Goal: Task Accomplishment & Management: Use online tool/utility

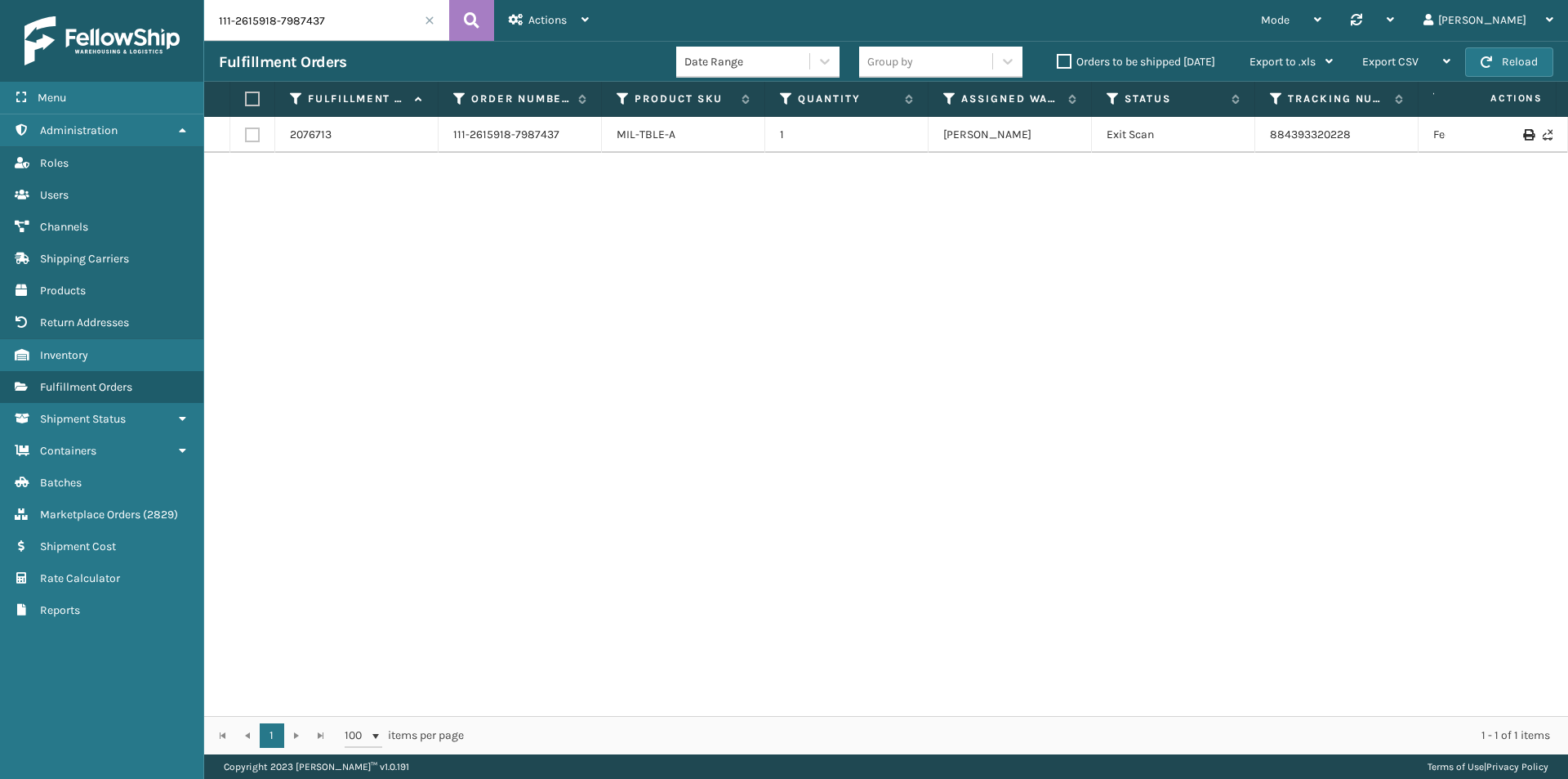
click at [365, 22] on input "111-2615918-7987437" at bounding box center [326, 20] width 245 height 41
paste input "text"
click at [487, 12] on button at bounding box center [471, 20] width 45 height 41
drag, startPoint x: 1332, startPoint y: 143, endPoint x: 1267, endPoint y: 144, distance: 65.0
click at [1267, 144] on td "884393320228" at bounding box center [1337, 134] width 164 height 36
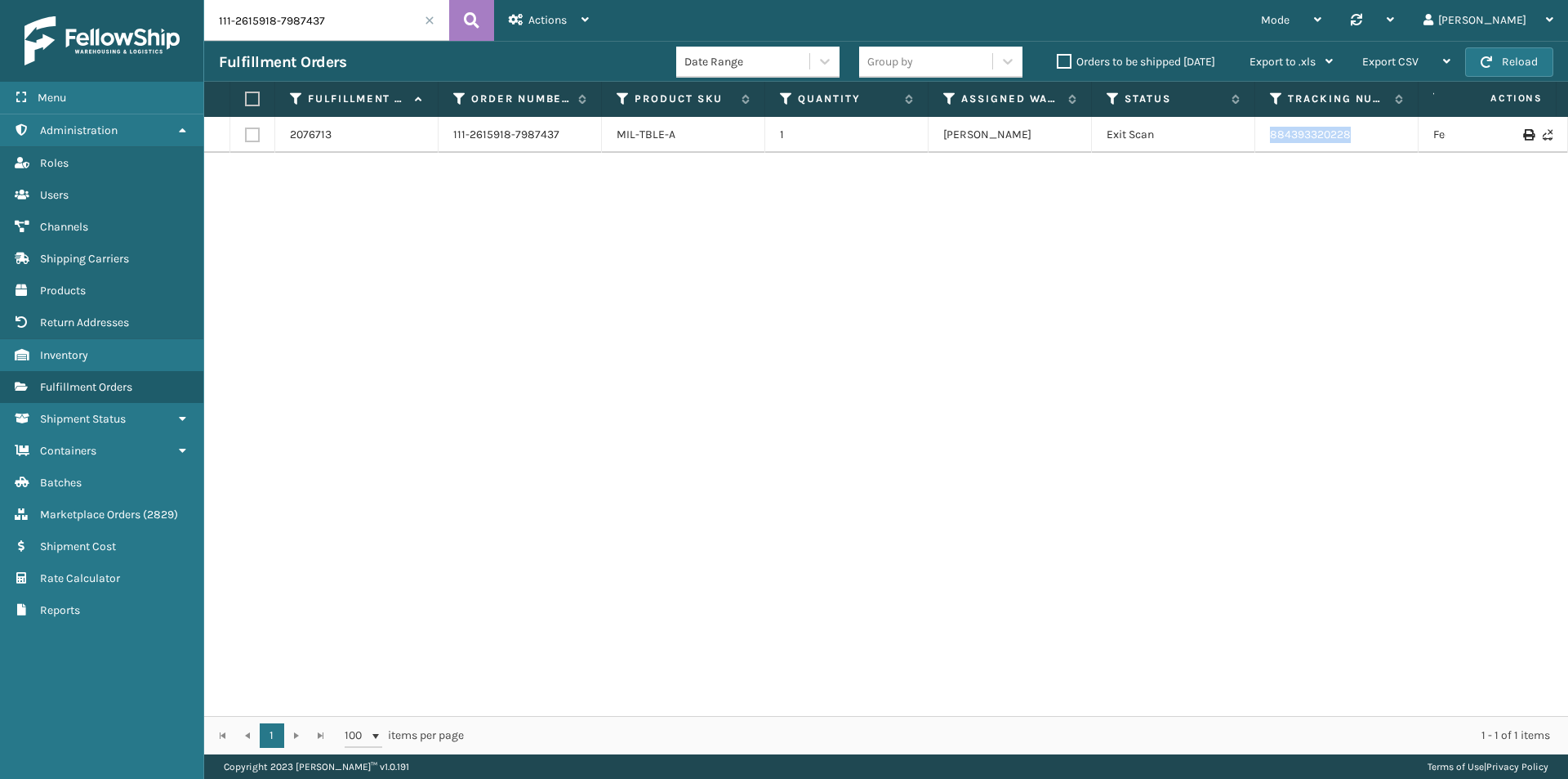
copy link "884393320228"
click at [304, 35] on input "111-2615918-7987437" at bounding box center [326, 20] width 245 height 41
paste input "text"
click at [473, 18] on icon at bounding box center [471, 20] width 16 height 25
drag, startPoint x: 1367, startPoint y: 135, endPoint x: 1259, endPoint y: 145, distance: 108.5
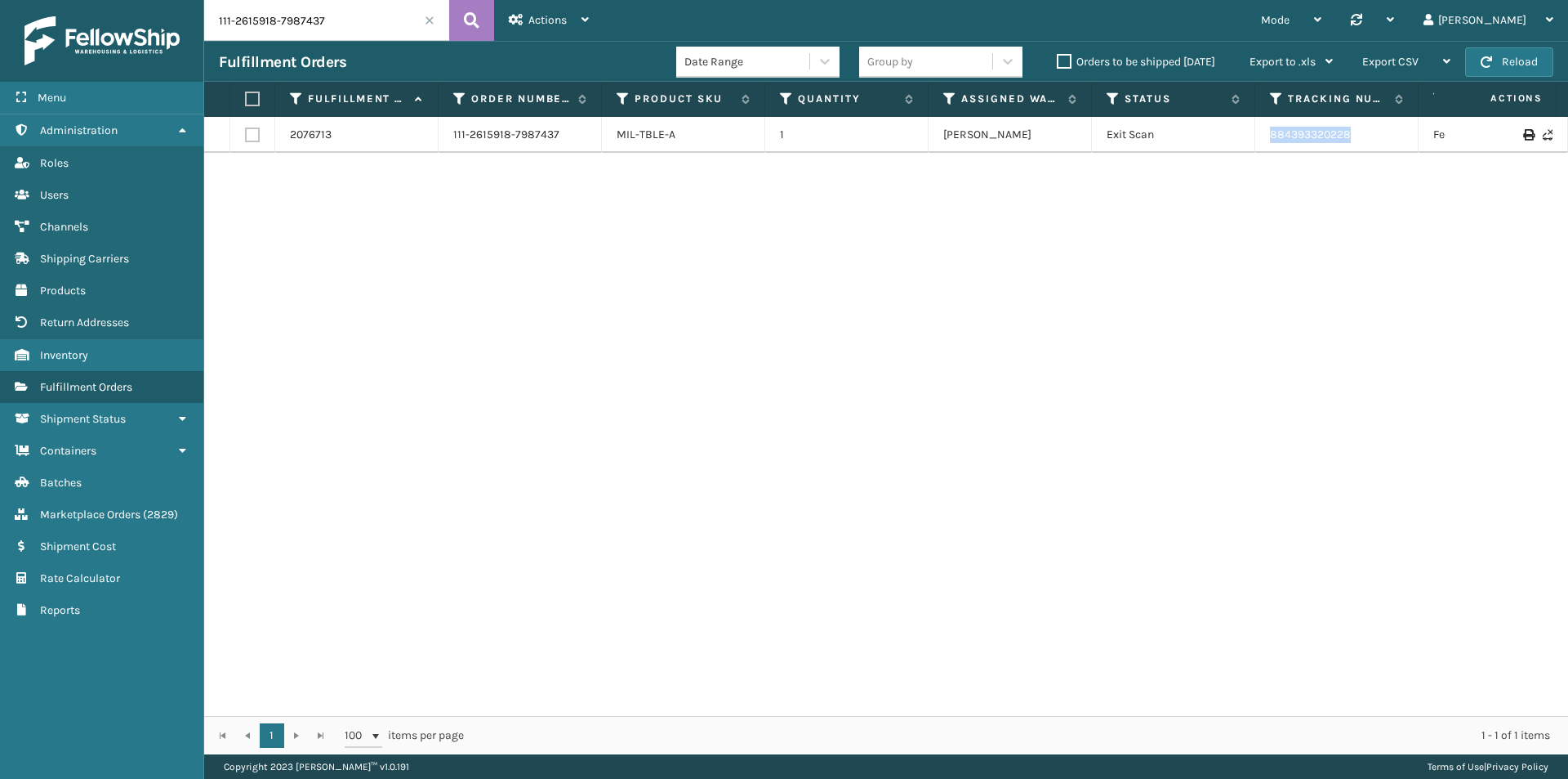
click at [1259, 145] on td "884393320228" at bounding box center [1337, 134] width 164 height 36
copy link "884393320228"
click at [315, 21] on input "111-2615918-7987437" at bounding box center [326, 20] width 245 height 41
paste input "9628062-6290602"
click at [484, 17] on button at bounding box center [471, 20] width 45 height 41
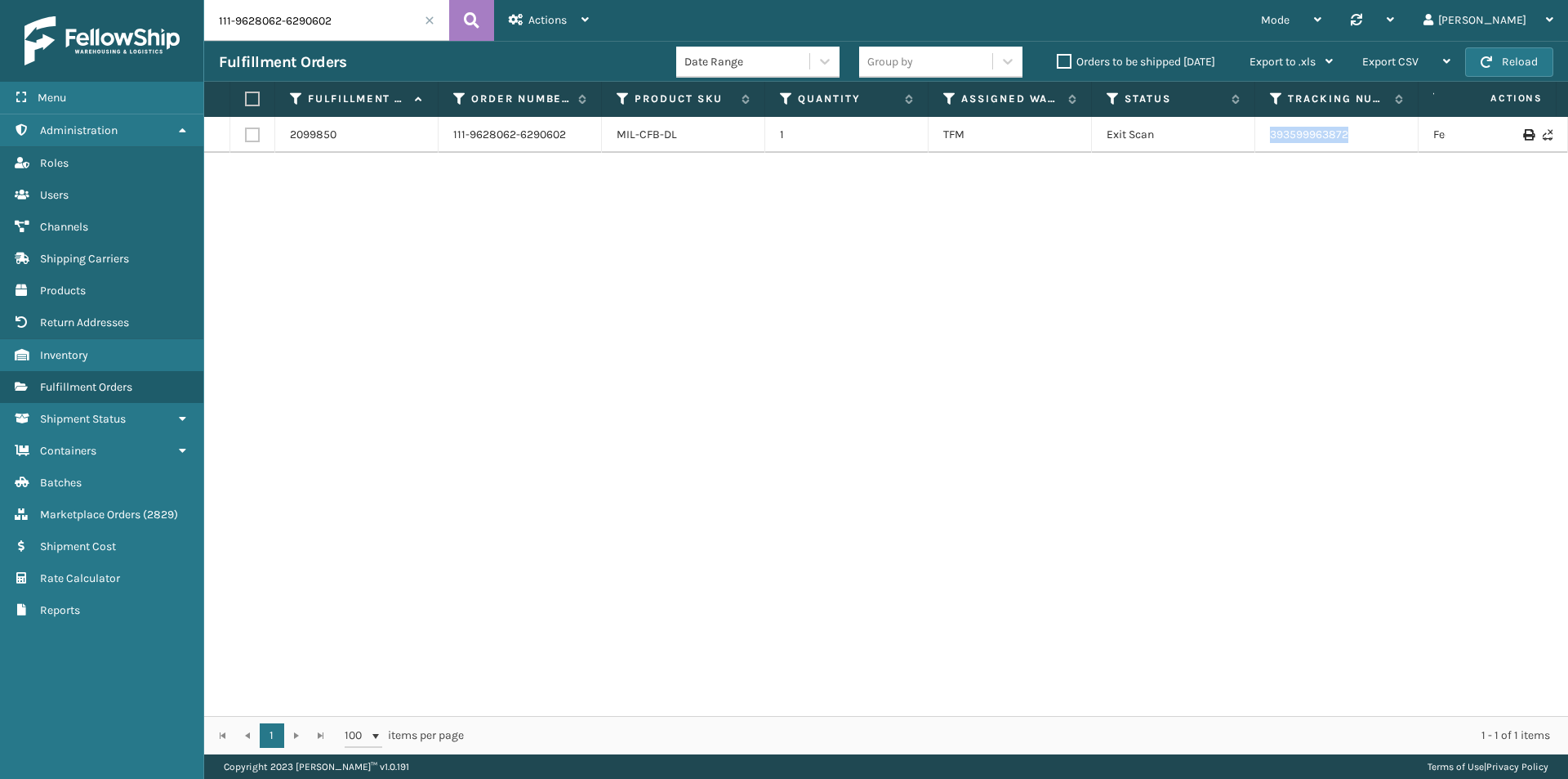
drag, startPoint x: 1367, startPoint y: 134, endPoint x: 1255, endPoint y: 142, distance: 112.3
click at [1255, 142] on tr "2099850 111-9628062-6290602 MIL-CFB-DL 1 TFM Exit Scan 393599963872 FedEx Home …" at bounding box center [1118, 134] width 1828 height 36
copy tr "393599963872"
click at [328, 24] on input "111-9628062-6290602" at bounding box center [326, 20] width 245 height 41
paste input "3-2937920-3745843"
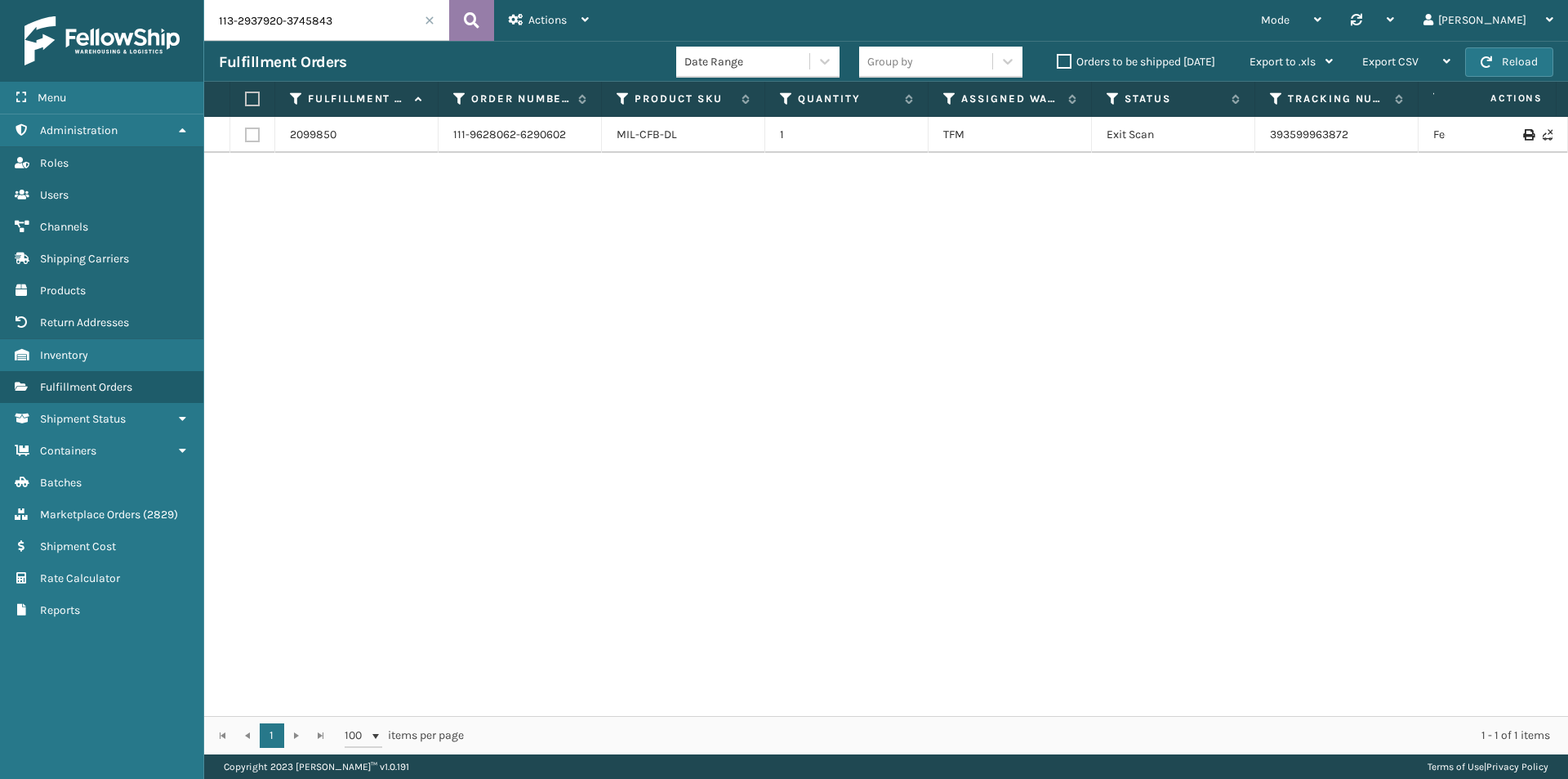
click at [470, 14] on icon at bounding box center [471, 20] width 16 height 25
drag, startPoint x: 1289, startPoint y: 159, endPoint x: 1265, endPoint y: 159, distance: 24.0
click at [1265, 159] on td "393285393705" at bounding box center [1337, 143] width 164 height 52
copy link "393285393705"
click at [360, 31] on input "113-2937920-3745843" at bounding box center [326, 20] width 245 height 41
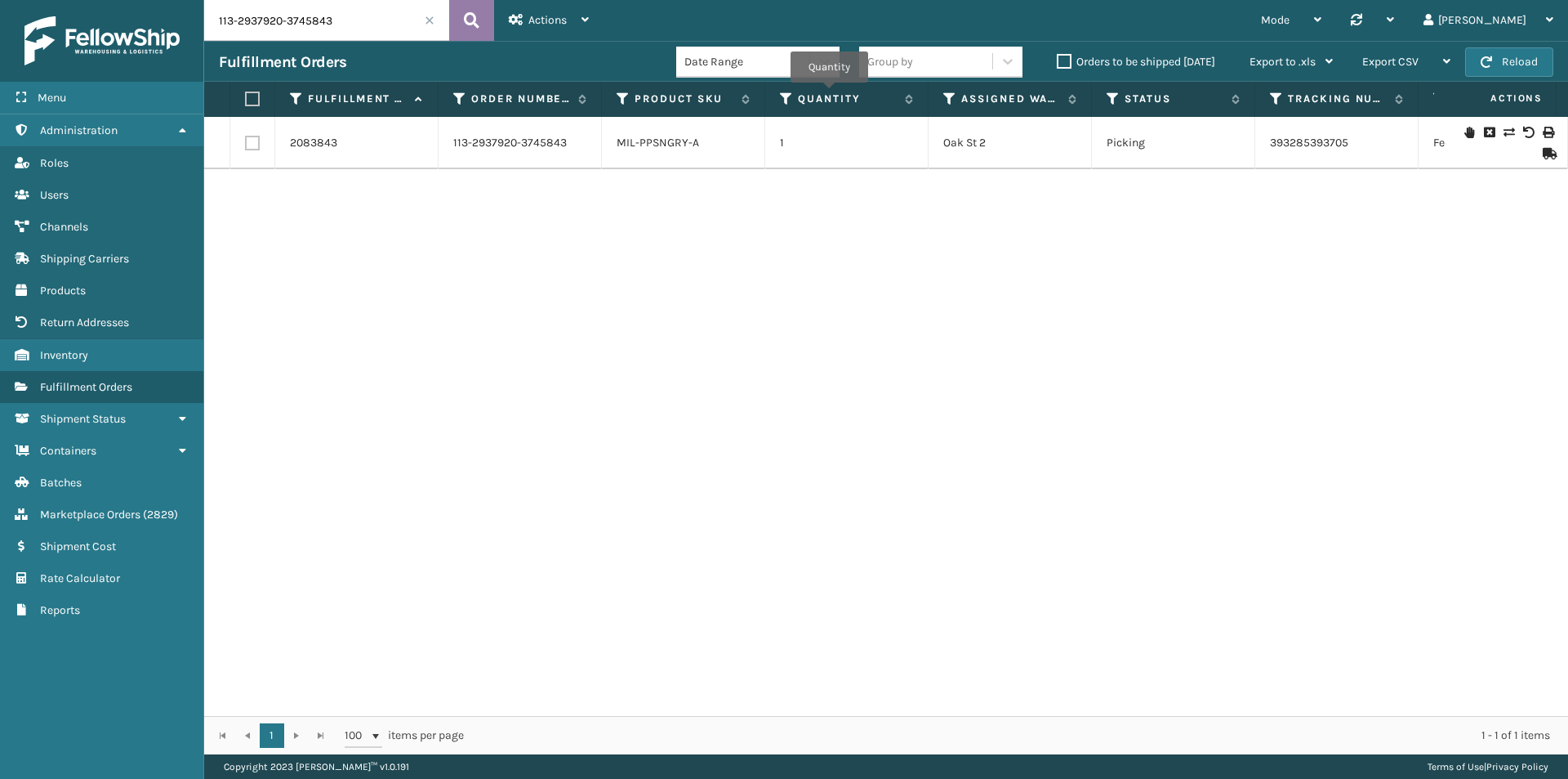
paste input "4-0630722-0325802"
click at [463, 16] on button at bounding box center [471, 20] width 45 height 41
drag, startPoint x: 1405, startPoint y: 141, endPoint x: 1244, endPoint y: 141, distance: 161.0
click at [1244, 141] on tr "2100816 114-0630722-0325802 MIL-MT-5-C-2PK 1 Dallas (Peak Logistics) Exit Scan …" at bounding box center [1118, 134] width 1828 height 36
copy tr "1ZH0R7060306846293"
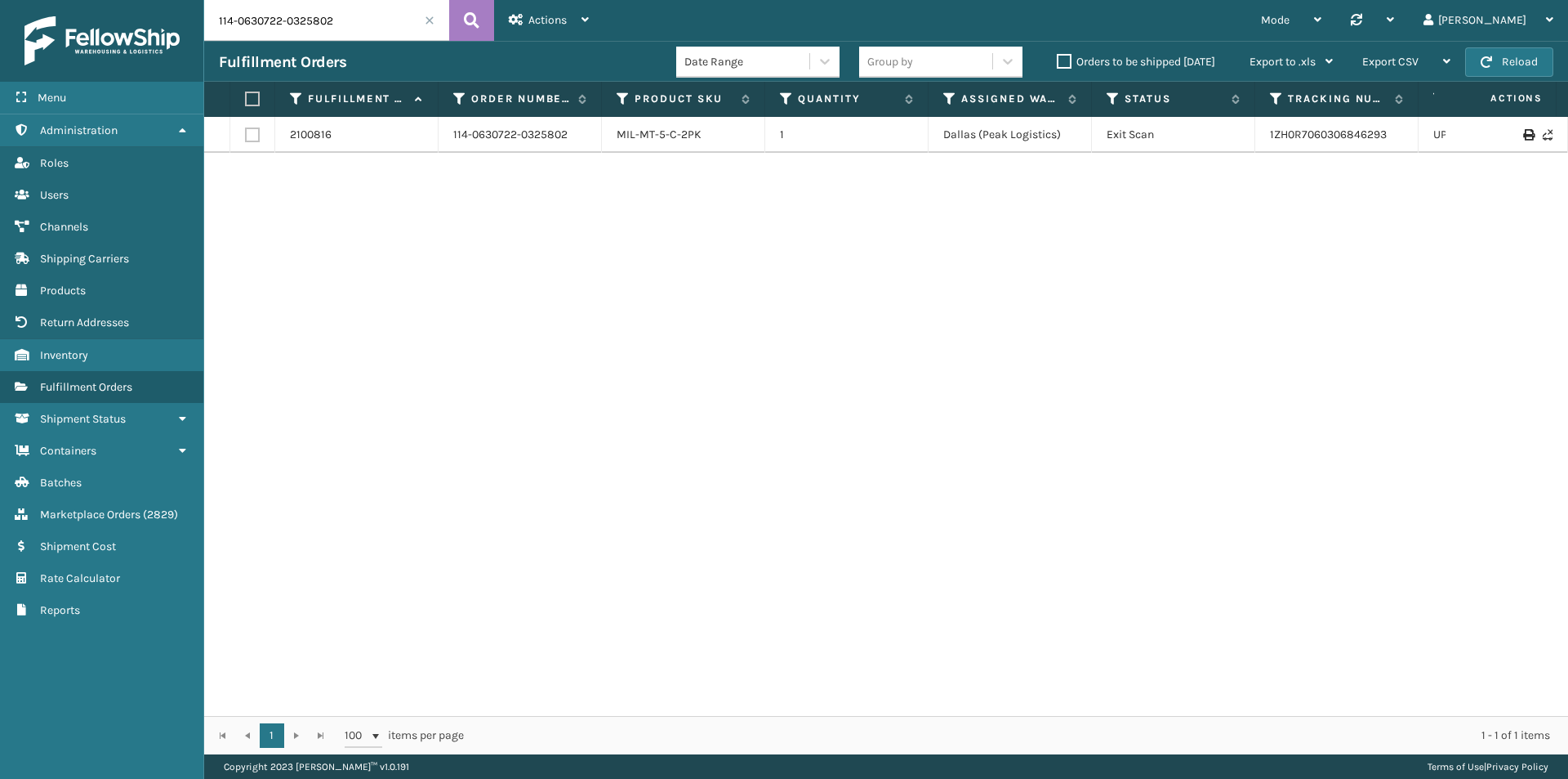
click at [334, 47] on div "Fulfillment Orders Date Range Group by Orders to be shipped today Export to .xl…" at bounding box center [885, 61] width 1364 height 41
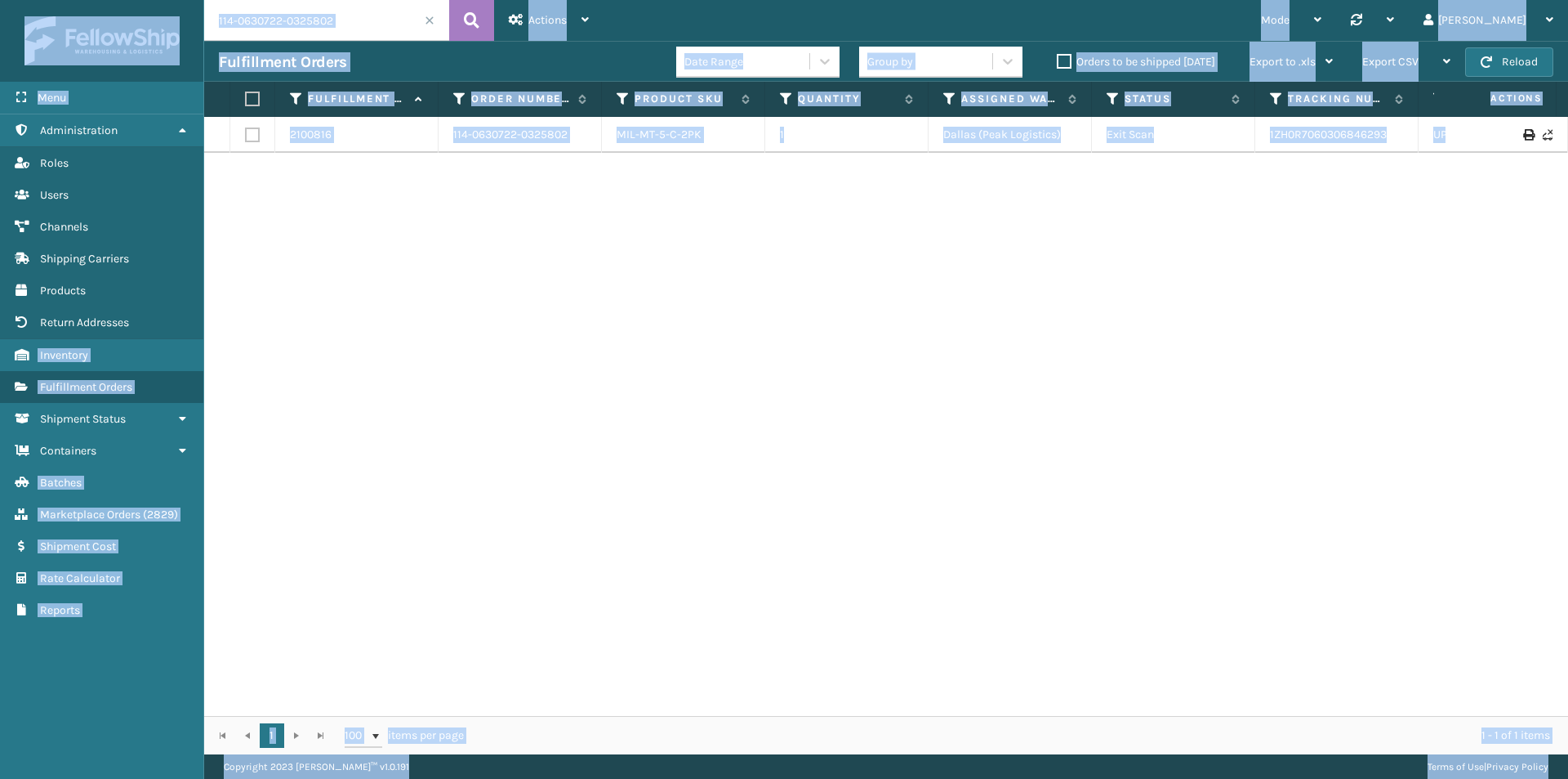
click at [353, 25] on input "114-0630722-0325802" at bounding box center [326, 20] width 245 height 41
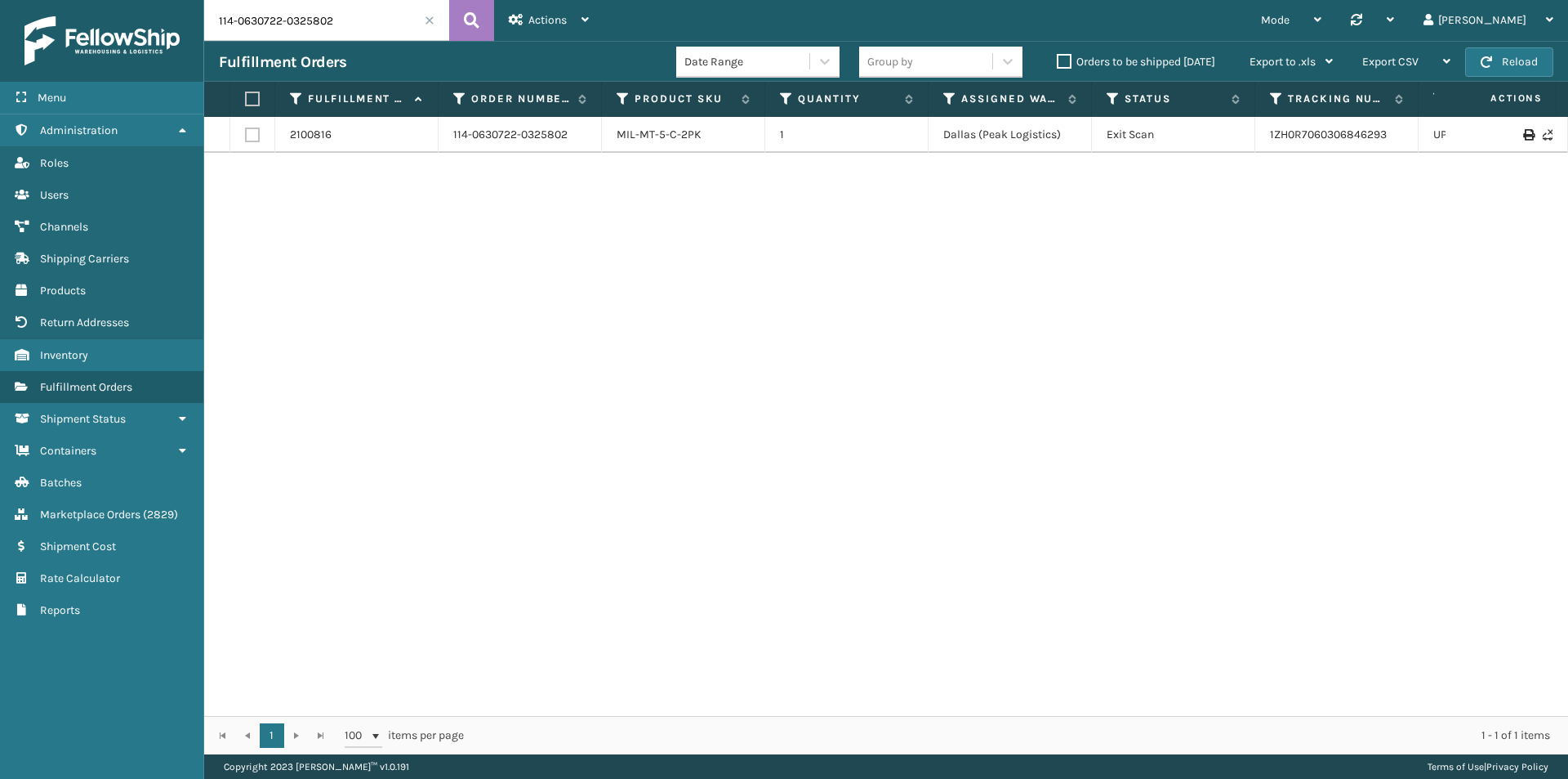
click at [400, 23] on input "114-0630722-0325802" at bounding box center [326, 20] width 245 height 41
paste input "2-1200656-840341"
click at [459, 27] on button at bounding box center [471, 20] width 45 height 41
drag, startPoint x: 1376, startPoint y: 153, endPoint x: 1248, endPoint y: 153, distance: 128.0
click at [1248, 153] on tr "2087121 112-1200656-8403412 MIL-PPSNPRP-1 1 Oak St 2 Picking 393363453562 FedEx…" at bounding box center [1118, 143] width 1828 height 52
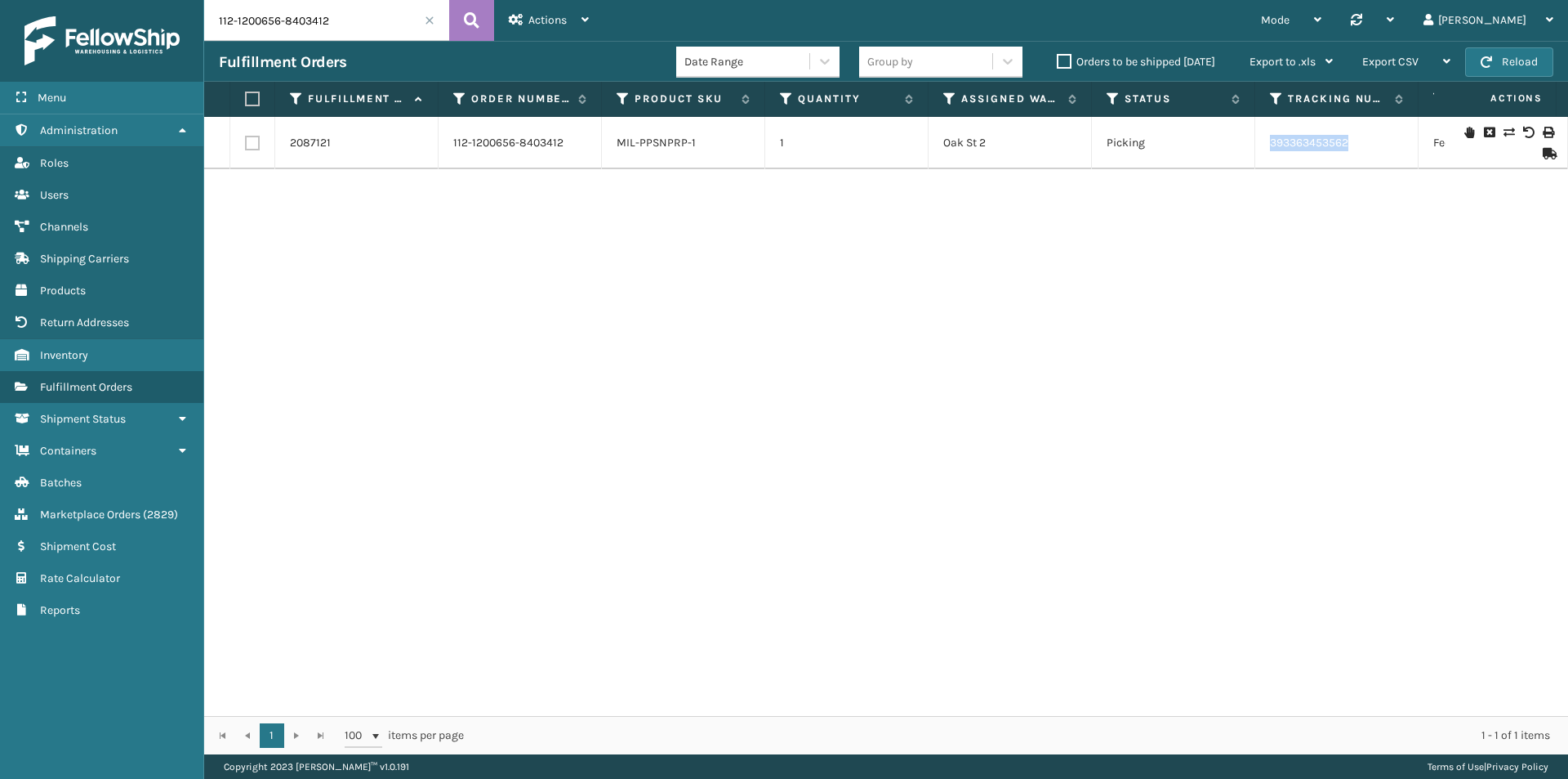
copy tr "393363453562"
click at [355, 21] on input "112-1200656-8403412" at bounding box center [326, 20] width 245 height 41
click at [482, 16] on button at bounding box center [471, 20] width 45 height 41
drag, startPoint x: 1379, startPoint y: 144, endPoint x: 1252, endPoint y: 159, distance: 127.9
click at [1252, 159] on tr "2087121 112-1200656-8403412 MIL-PPSNPRP-1 1 Oak St 2 Picking 393363453562 FedEx…" at bounding box center [1118, 143] width 1828 height 52
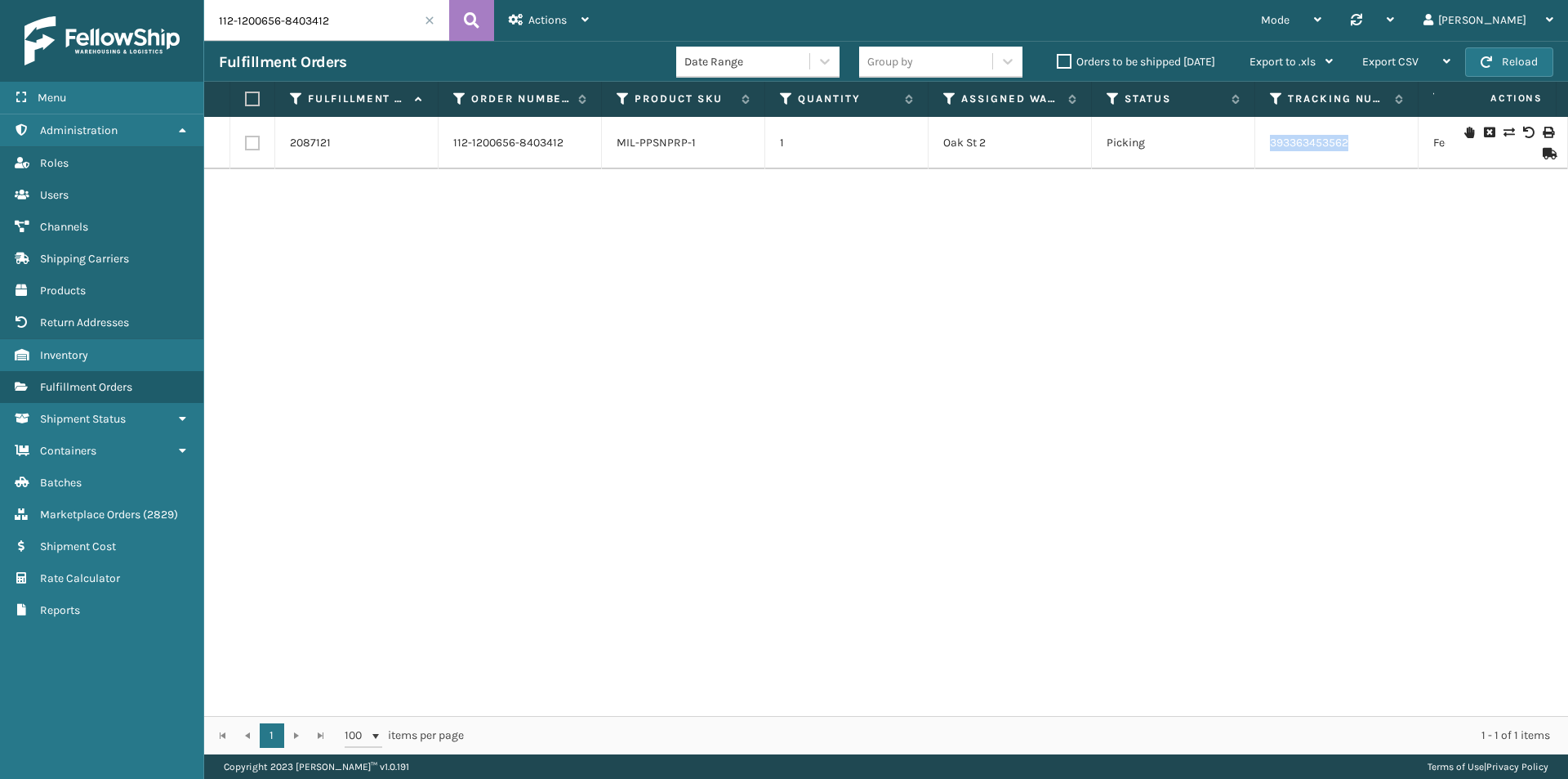
copy tr "393363453562"
click at [343, 9] on input "112-1200656-8403412" at bounding box center [326, 20] width 245 height 41
paste input "3-2492814-4907426"
click at [463, 18] on button at bounding box center [471, 20] width 45 height 41
drag, startPoint x: 1375, startPoint y: 154, endPoint x: 1262, endPoint y: 154, distance: 113.0
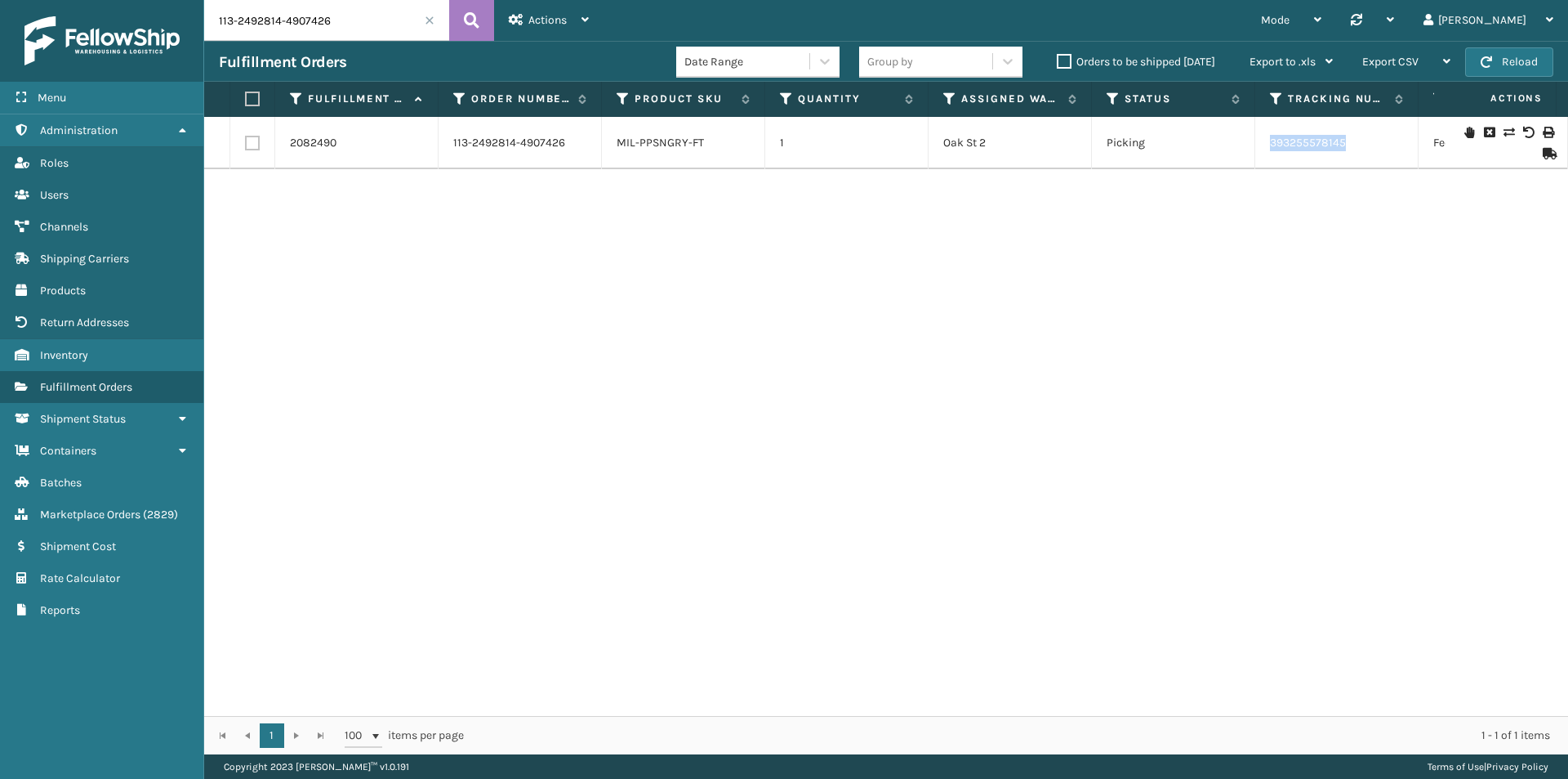
click at [1262, 154] on td "393255578145" at bounding box center [1337, 143] width 164 height 52
copy link "393255578145"
click at [361, 1] on input "113-2492814-4907426" at bounding box center [326, 20] width 245 height 41
paste input "5613641-5254654"
click at [471, 20] on icon at bounding box center [471, 20] width 16 height 25
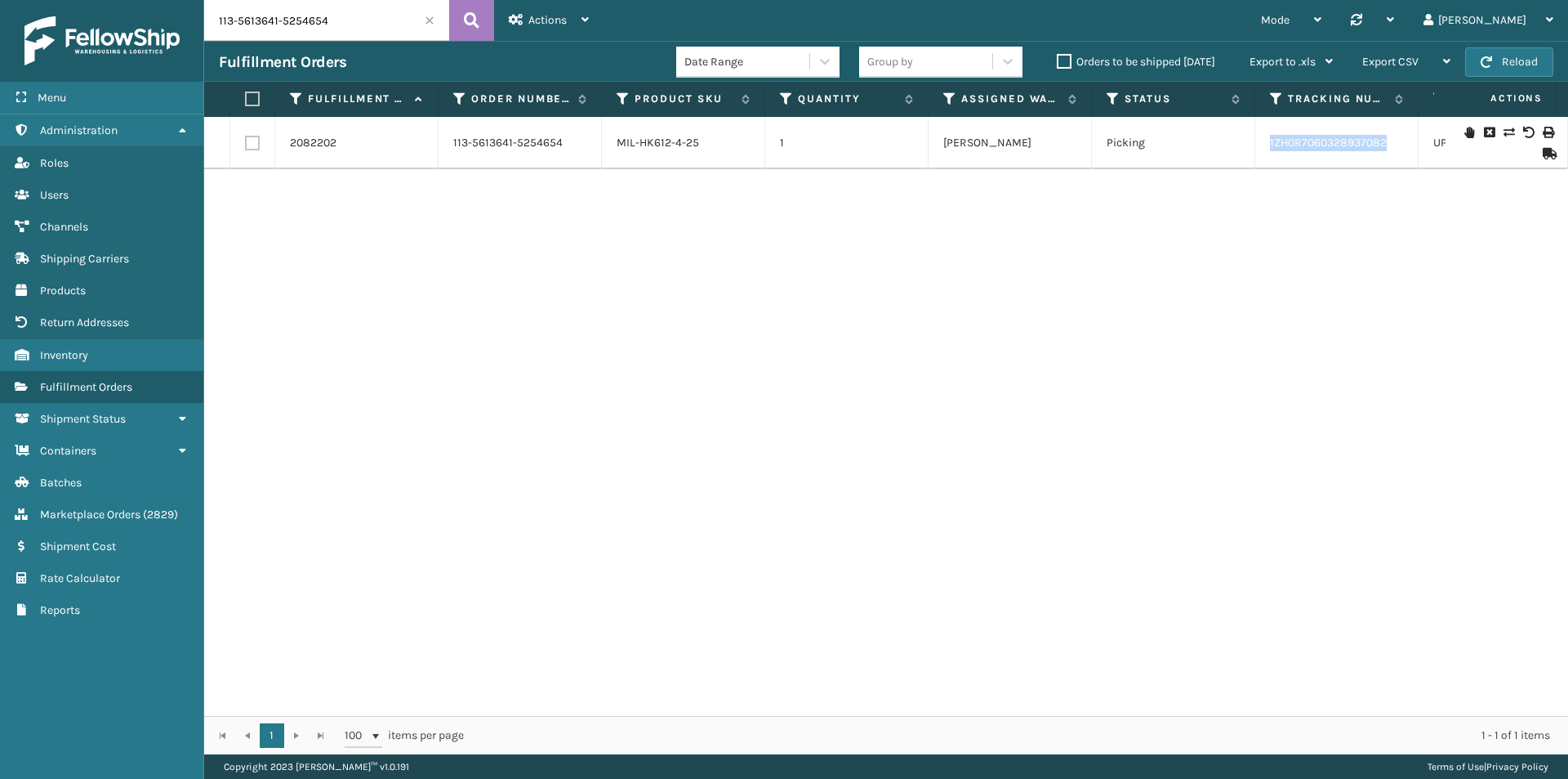
drag, startPoint x: 1392, startPoint y: 146, endPoint x: 1244, endPoint y: 153, distance: 148.2
click at [1244, 153] on tr "2082202 113-5613641-5254654 MIL-HK612-4-25 1 Milliard LV Picking 1ZH0R706032893…" at bounding box center [1118, 143] width 1828 height 52
copy tr "1ZH0R7060328937082"
click at [326, 37] on input "113-5613641-5254654" at bounding box center [326, 20] width 245 height 41
paste input "933800-4409007"
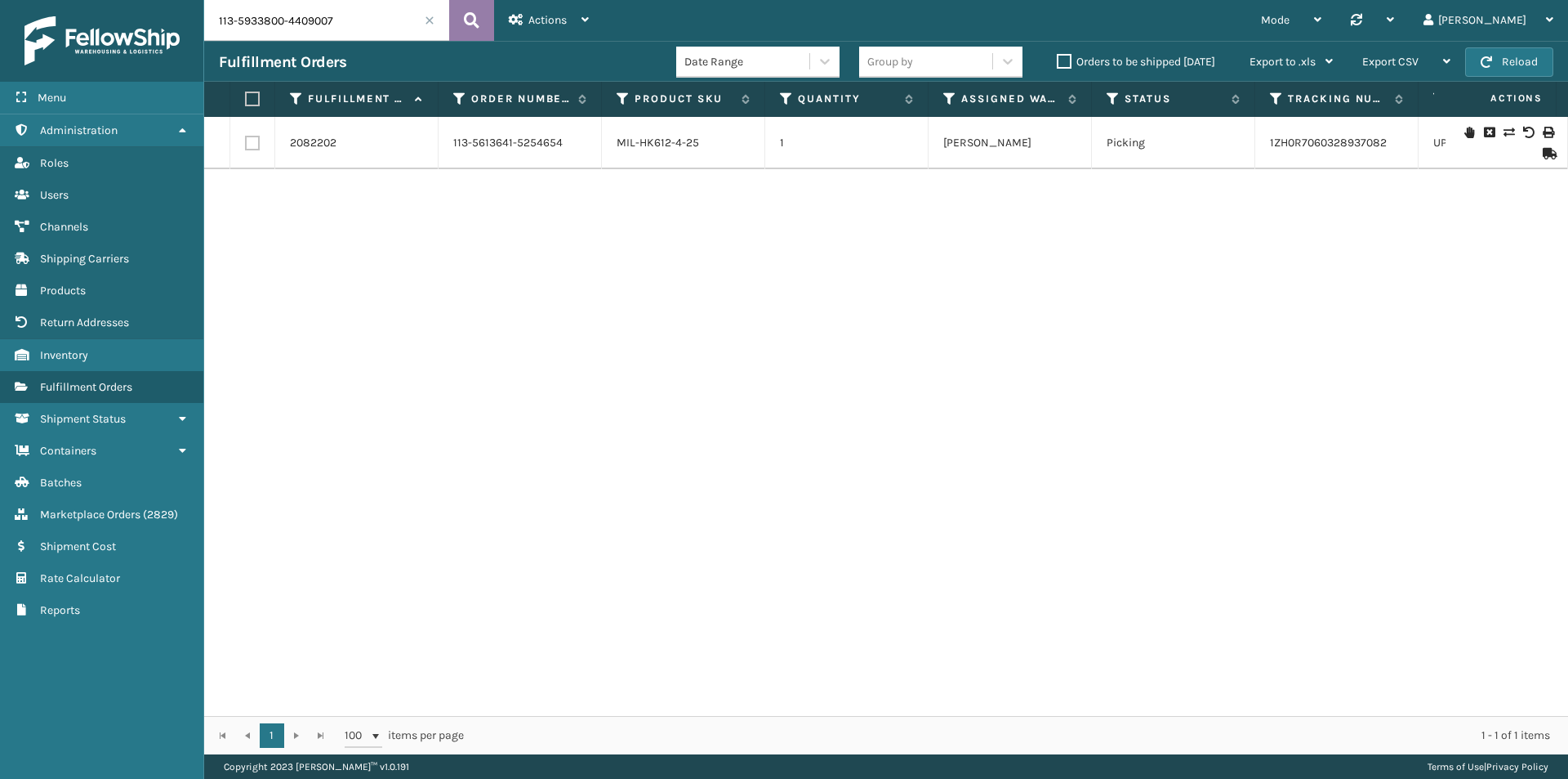
click at [471, 2] on button at bounding box center [471, 20] width 45 height 41
drag, startPoint x: 1370, startPoint y: 144, endPoint x: 1266, endPoint y: 138, distance: 104.2
click at [1266, 138] on td "884246315220" at bounding box center [1337, 143] width 164 height 52
copy link "884246315220"
click at [309, 32] on input "113-5933800-4409007" at bounding box center [326, 20] width 245 height 41
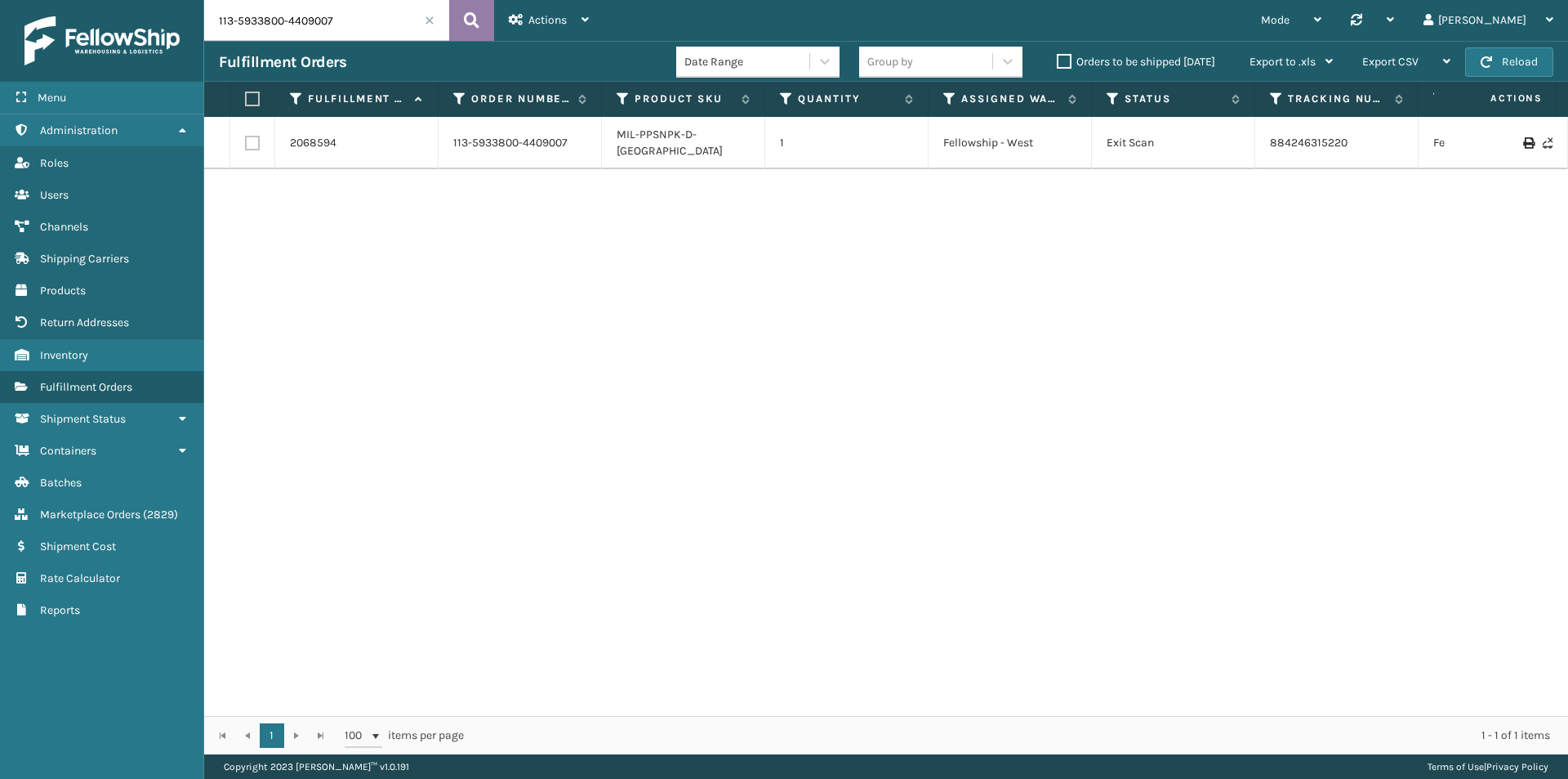
paste input "4-8320484-2358600"
click at [484, 22] on button at bounding box center [471, 20] width 45 height 41
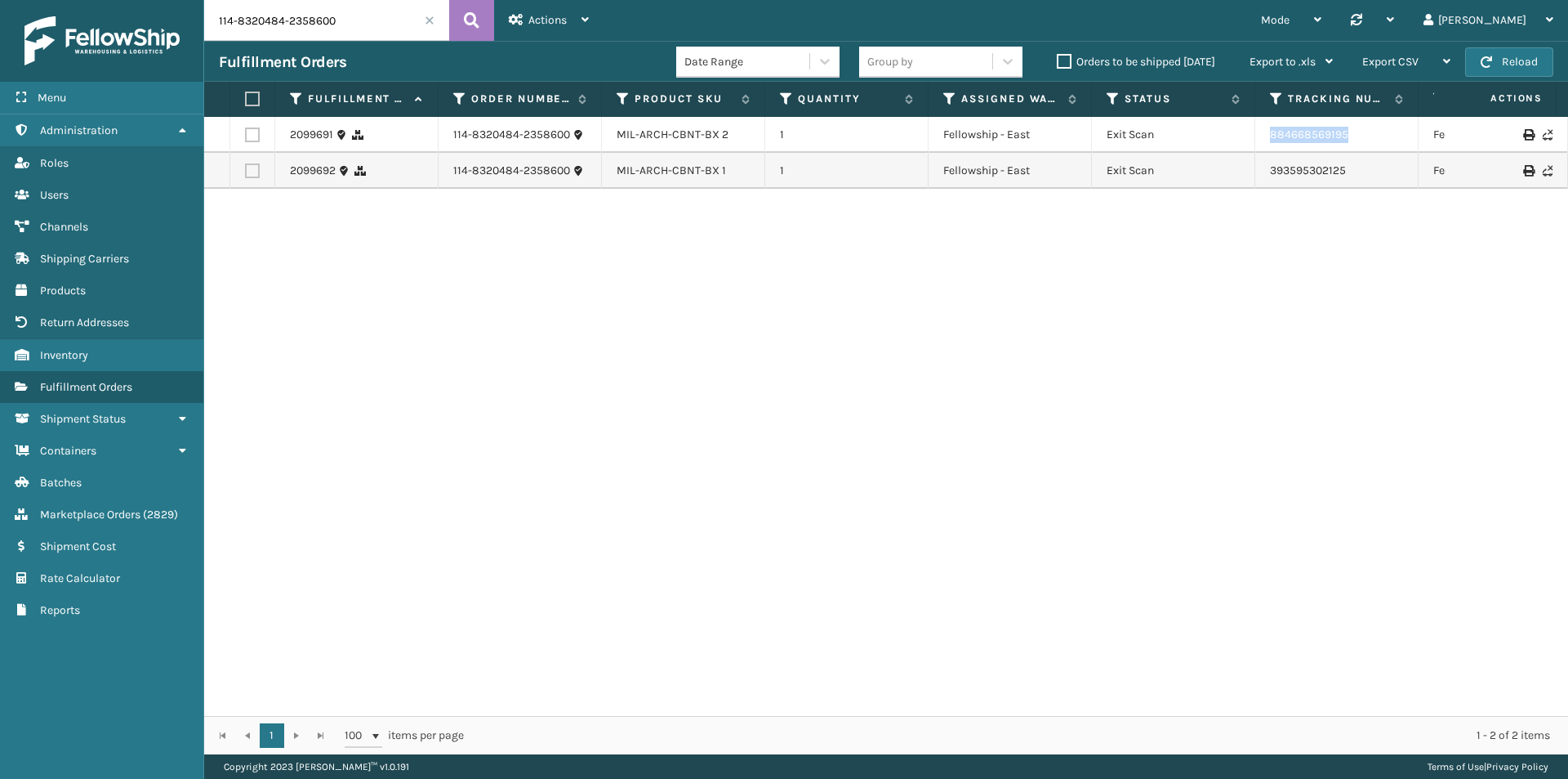
drag, startPoint x: 1368, startPoint y: 140, endPoint x: 1237, endPoint y: 133, distance: 131.2
click at [1256, 139] on td "884668569195" at bounding box center [1337, 134] width 164 height 36
drag, startPoint x: 1381, startPoint y: 177, endPoint x: 1257, endPoint y: 178, distance: 124.0
click at [1257, 178] on td "393595302125" at bounding box center [1337, 170] width 164 height 36
click at [329, 31] on input "114-8320484-2358600" at bounding box center [326, 20] width 245 height 41
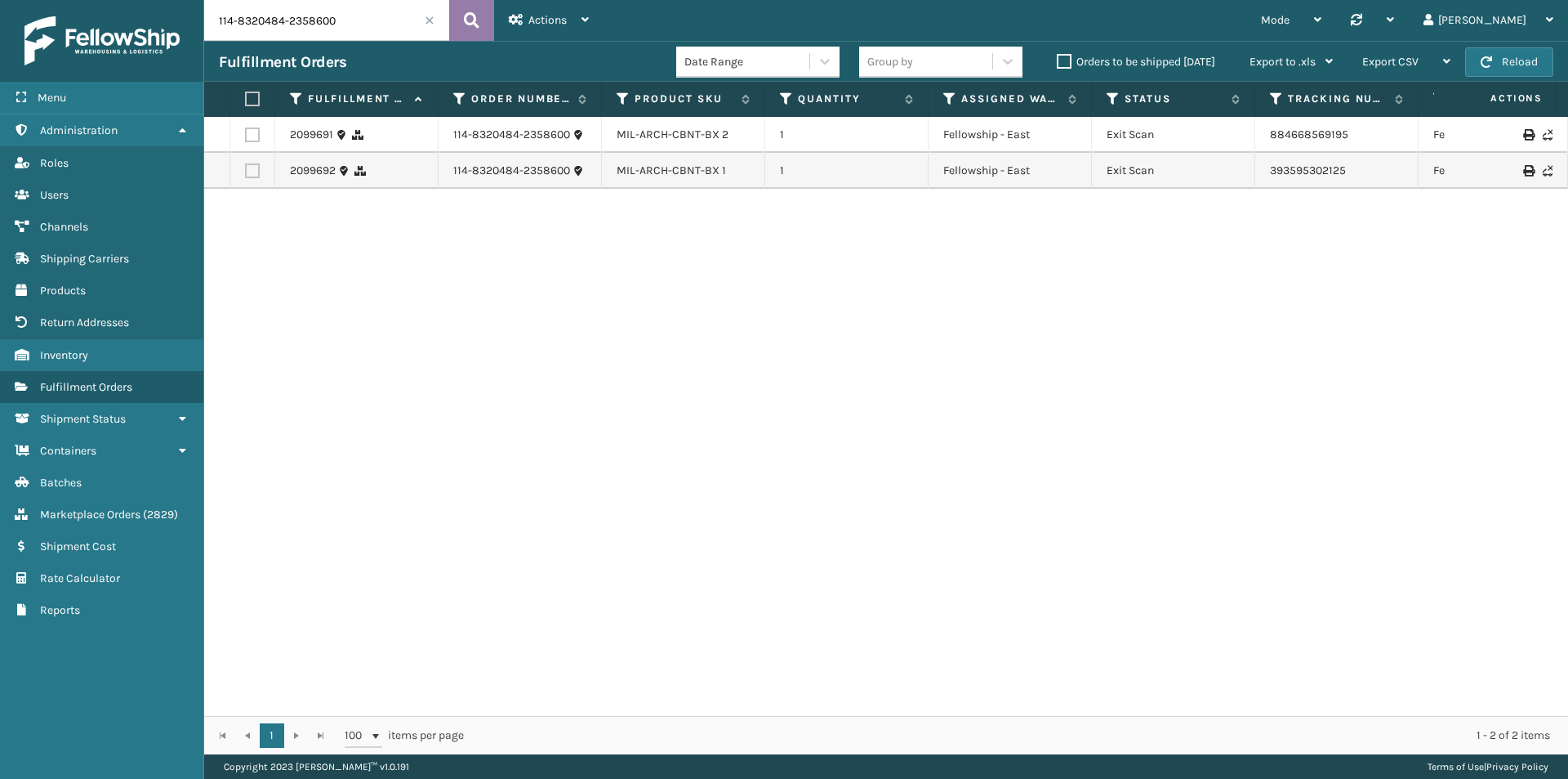
paste input "2-1200656-8403412"
click at [460, 24] on button at bounding box center [471, 20] width 45 height 41
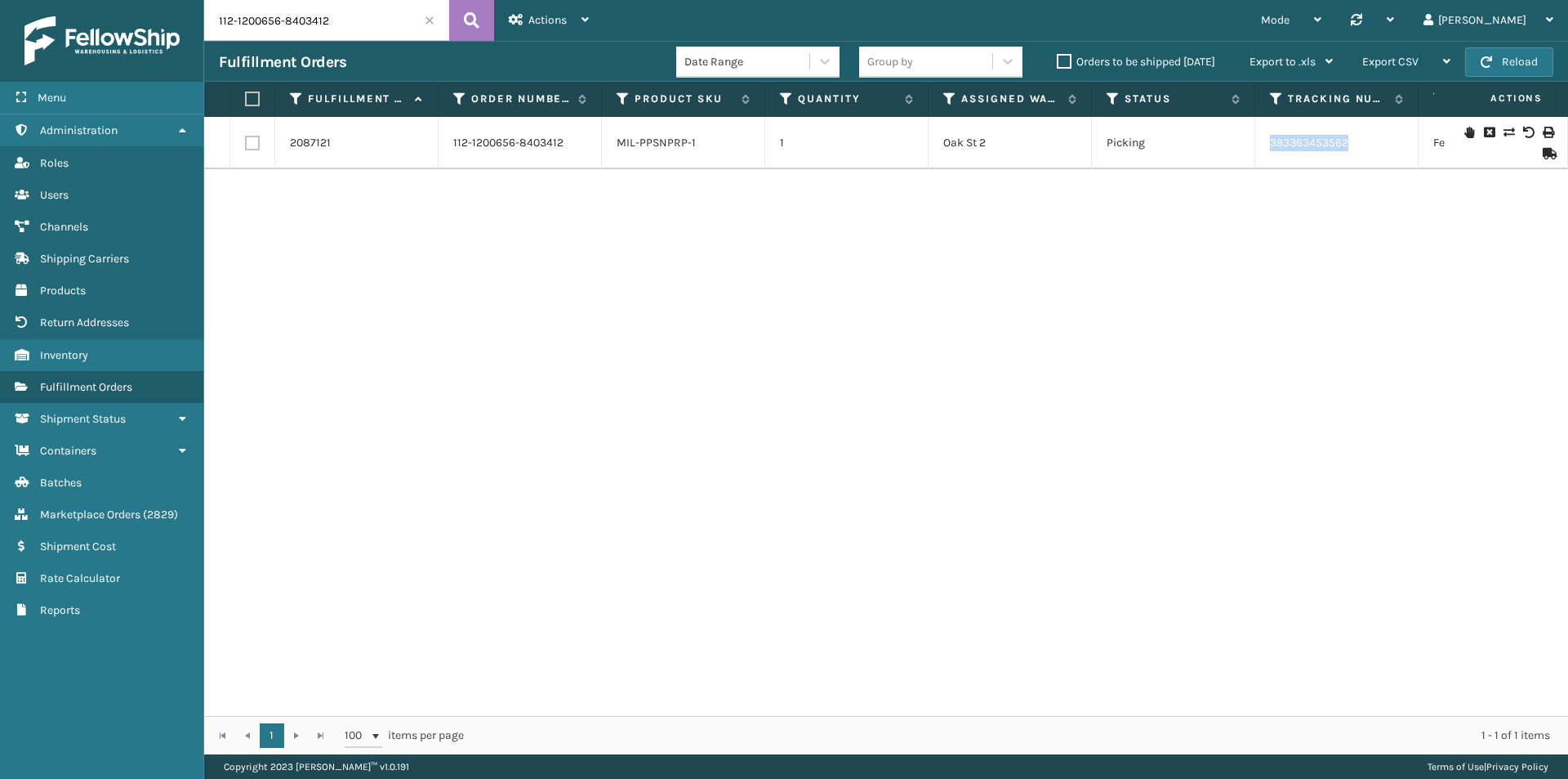
drag, startPoint x: 1390, startPoint y: 149, endPoint x: 1245, endPoint y: 152, distance: 145.0
click at [1245, 152] on tr "2087121 112-1200656-8403412 MIL-PPSNPRP-1 1 Oak St 2 Picking 393363453562 FedEx…" at bounding box center [1118, 143] width 1828 height 52
click at [343, 15] on input "112-1200656-8403412" at bounding box center [326, 20] width 245 height 41
paste input "1-0237348-1737801"
click at [466, 12] on icon at bounding box center [471, 20] width 16 height 25
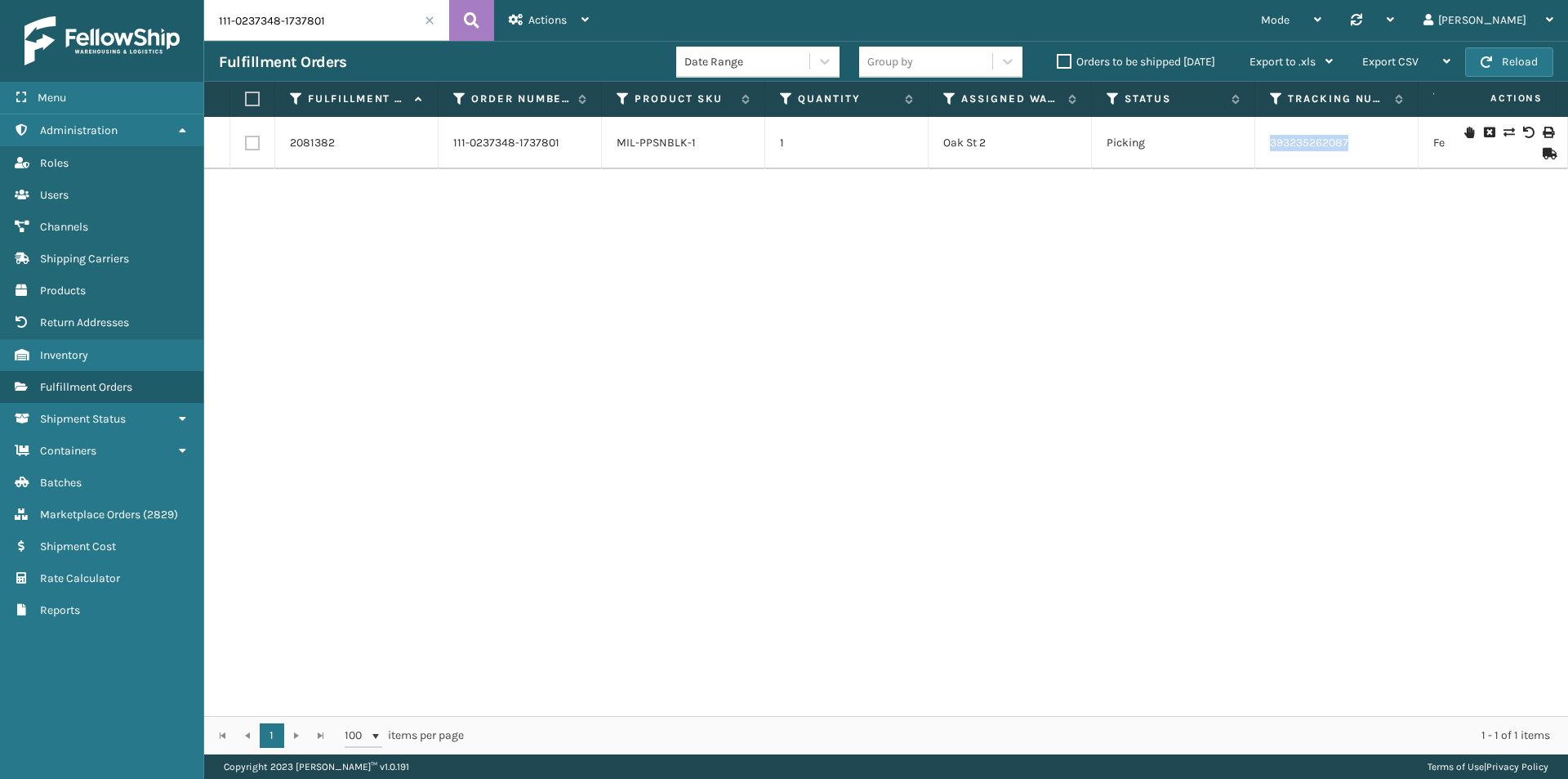
drag, startPoint x: 1383, startPoint y: 143, endPoint x: 1229, endPoint y: 142, distance: 154.0
click at [1229, 142] on tr "2081382 111-0237348-1737801 MIL-PPSNBLK-1 1 Oak St 2 Picking 393235262087 FedEx…" at bounding box center [1118, 143] width 1828 height 52
click at [317, 5] on input "111-0237348-1737801" at bounding box center [326, 20] width 245 height 41
paste input "114-4188730-7276255"
click at [475, 19] on icon at bounding box center [471, 20] width 16 height 25
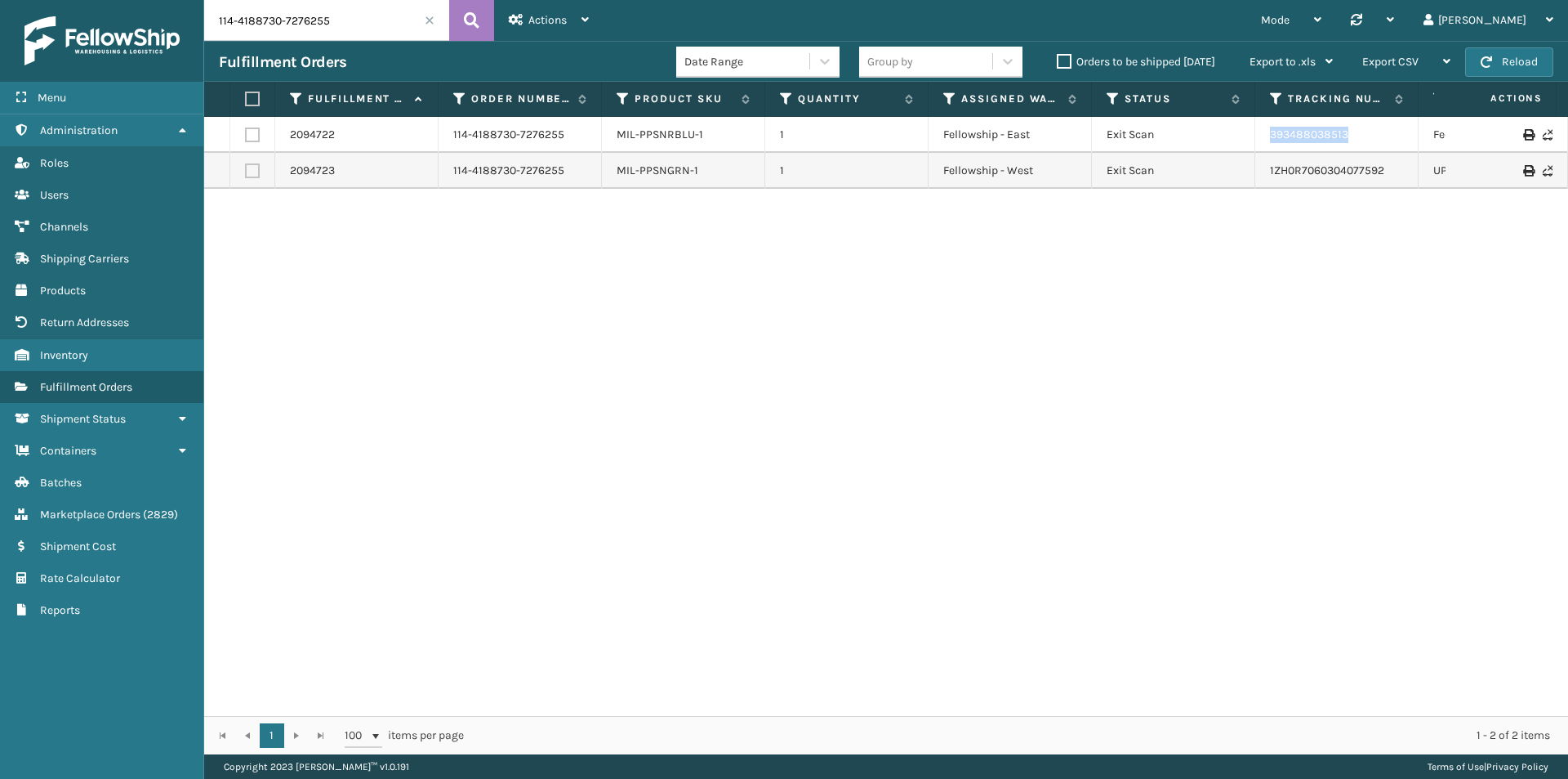
drag, startPoint x: 1384, startPoint y: 133, endPoint x: 1259, endPoint y: 136, distance: 125.0
click at [1259, 136] on td "393488038513" at bounding box center [1337, 134] width 164 height 36
drag, startPoint x: 1393, startPoint y: 172, endPoint x: 1251, endPoint y: 175, distance: 142.0
click at [1254, 175] on tr "2094723 114-4188730-7276255 MIL-PPSNGRN-1 1 Fellowship - West Exit Scan 1ZH0R70…" at bounding box center [1118, 170] width 1828 height 36
drag, startPoint x: 655, startPoint y: 177, endPoint x: 601, endPoint y: 176, distance: 54.0
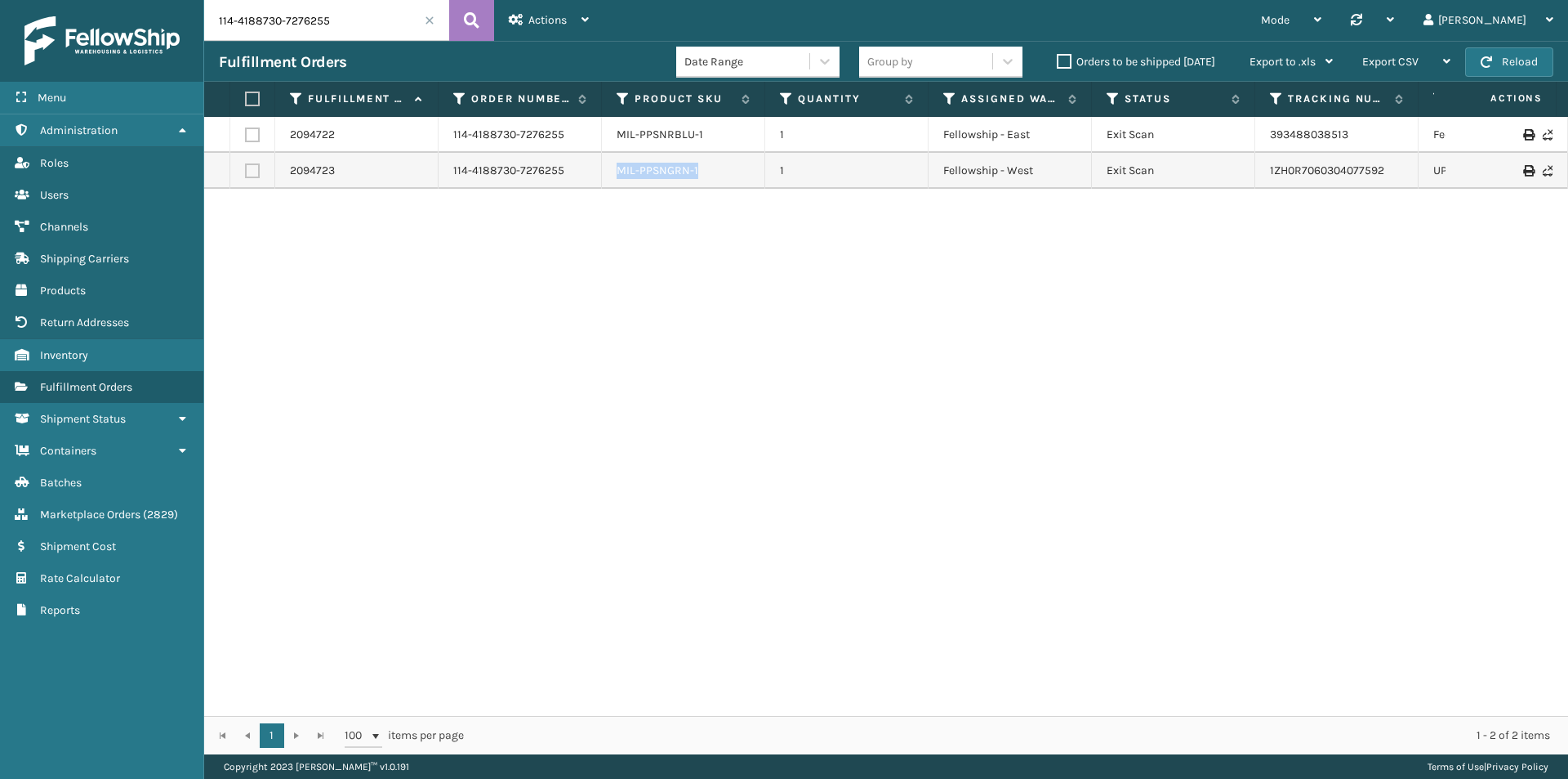
click at [601, 176] on tr "2094723 114-4188730-7276255 MIL-PPSNGRN-1 1 Fellowship - West Exit Scan 1ZH0R70…" at bounding box center [1118, 170] width 1828 height 36
click at [334, 12] on input "114-4188730-7276255" at bounding box center [326, 20] width 245 height 41
paste input "3-3915762-609466"
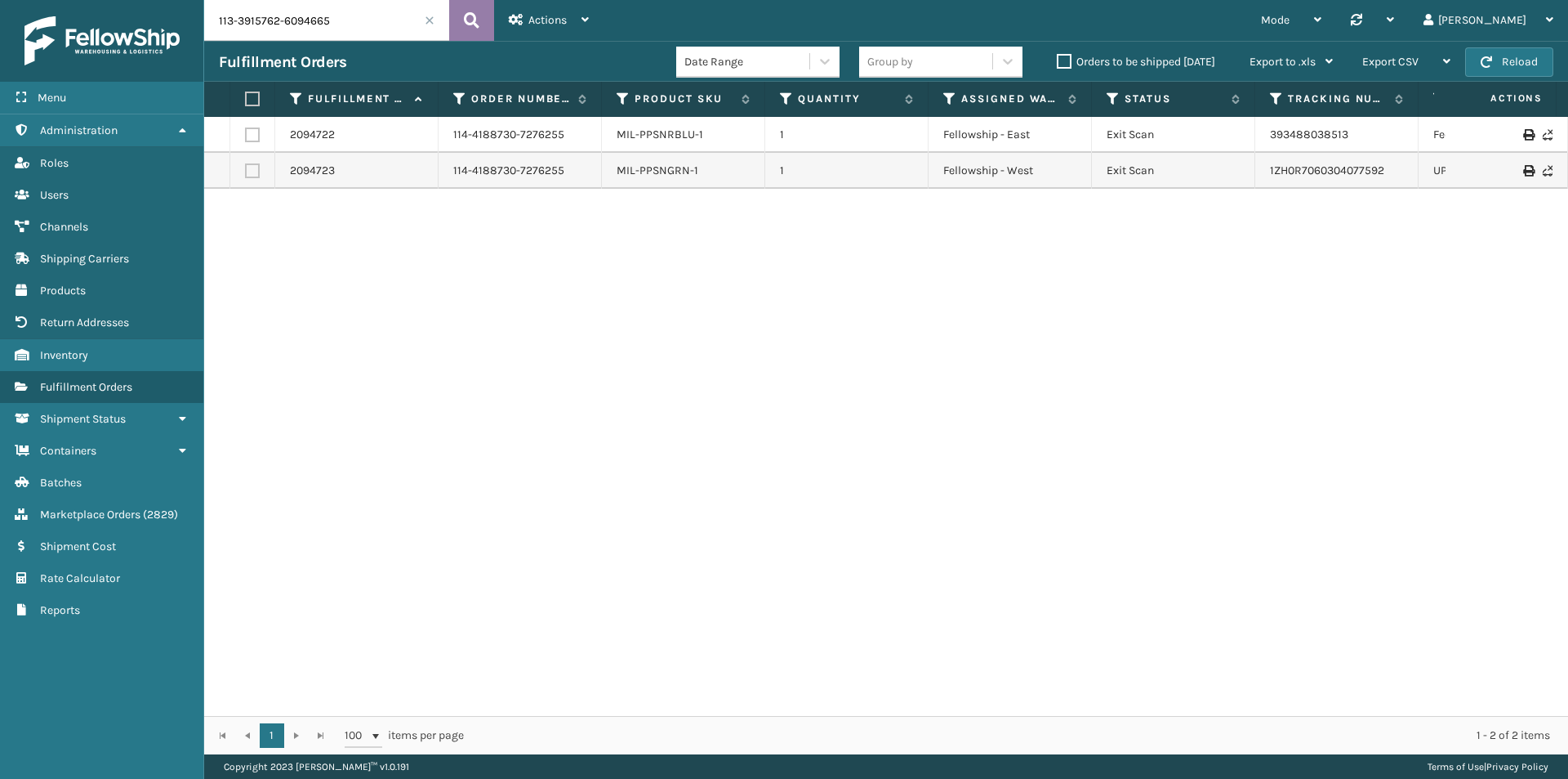
click at [477, 20] on icon at bounding box center [471, 20] width 16 height 25
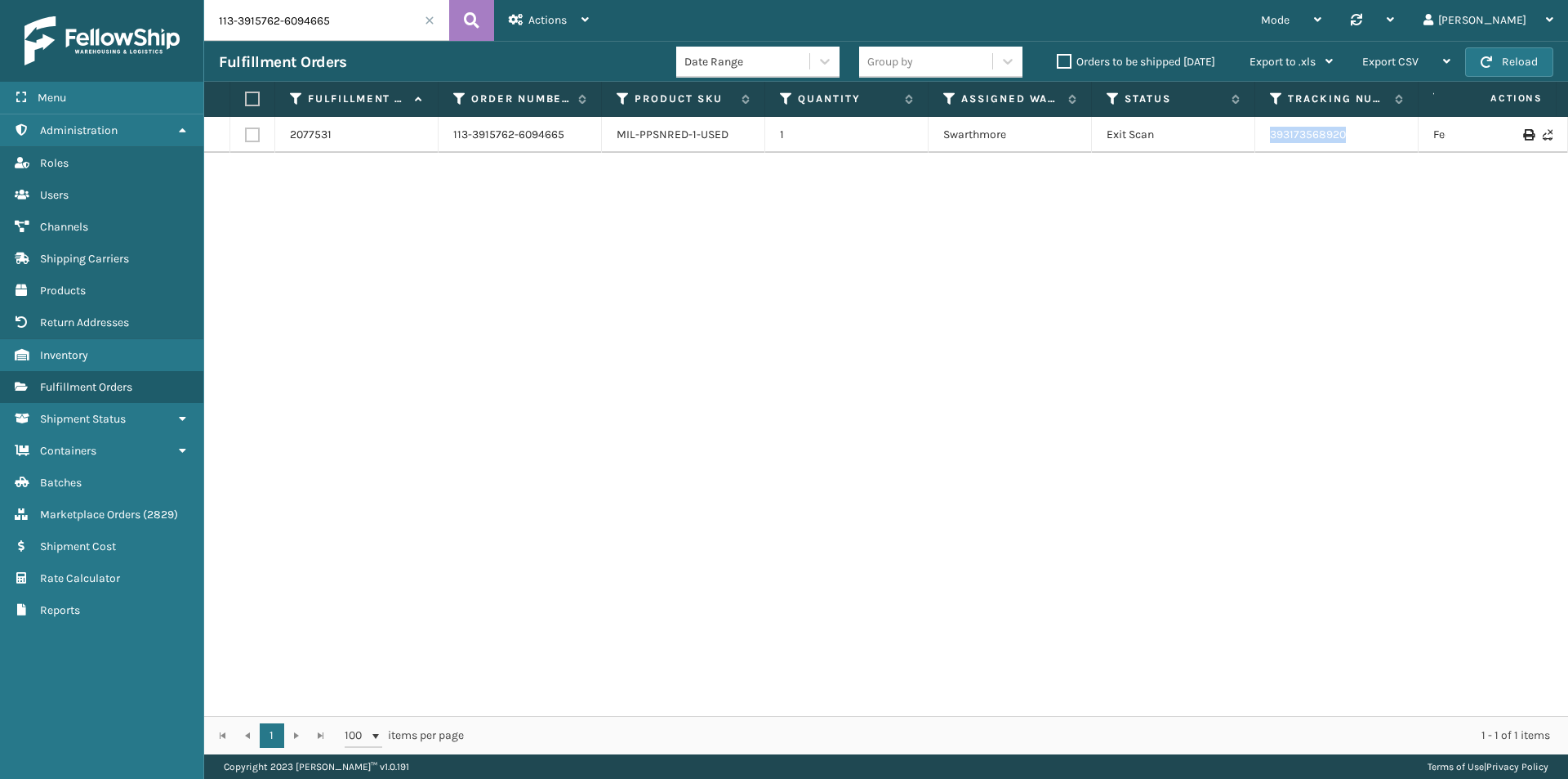
drag, startPoint x: 1372, startPoint y: 137, endPoint x: 1234, endPoint y: 143, distance: 138.1
click at [1234, 143] on tr "2077531 113-3915762-6094665 MIL-PPSNRED-1-USED 1 Swarthmore Exit Scan 393173568…" at bounding box center [1118, 134] width 1828 height 36
click at [347, 33] on input "113-3915762-6094665" at bounding box center [326, 20] width 245 height 41
paste input "4-9281435-3297016"
click at [454, 16] on button at bounding box center [471, 20] width 45 height 41
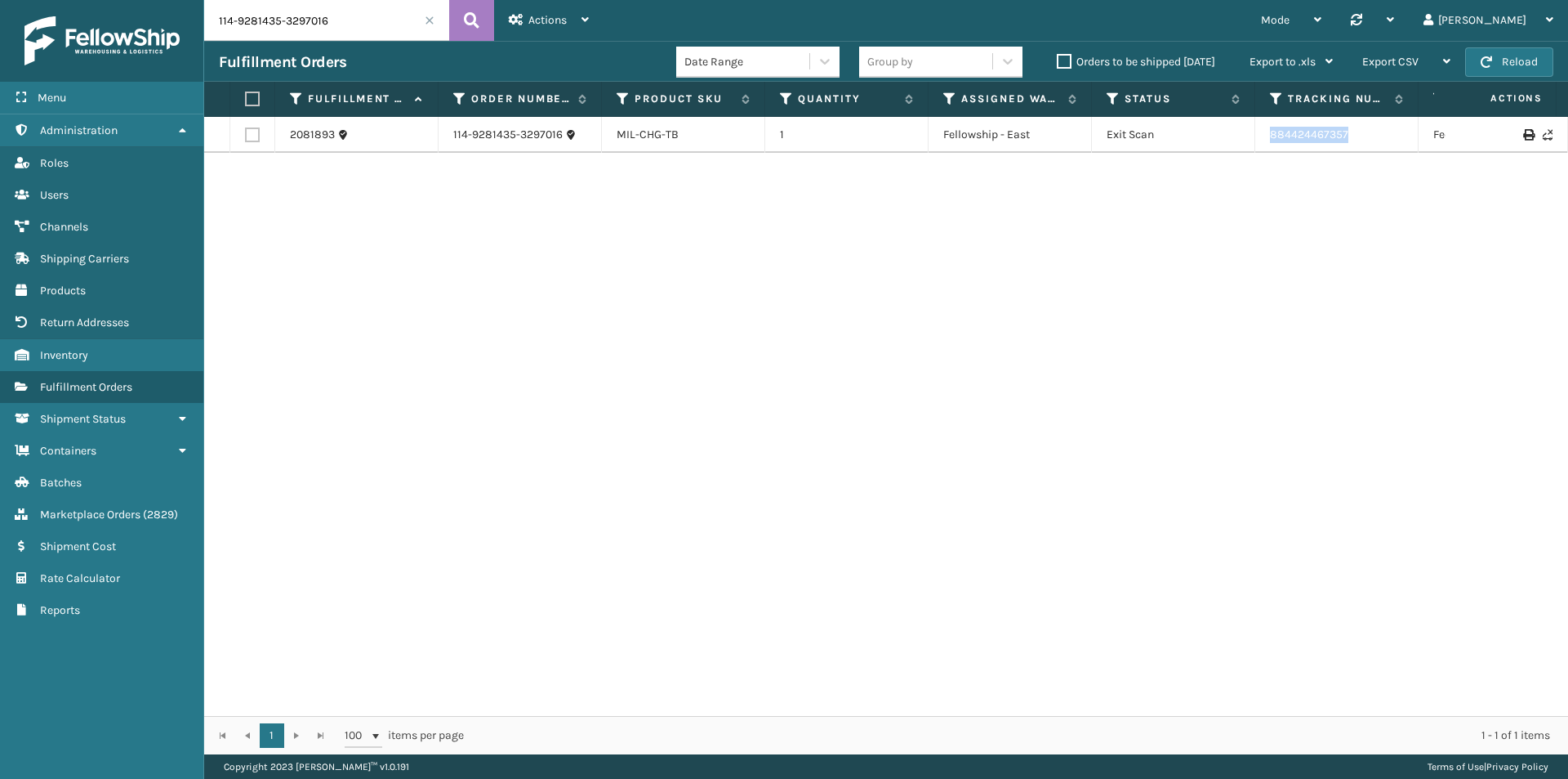
click at [1265, 145] on td "884424467357" at bounding box center [1337, 134] width 164 height 36
click at [291, 16] on input "114-9281435-3297016" at bounding box center [326, 20] width 245 height 41
paste input "1-9925388-0451424"
click at [481, 16] on button at bounding box center [471, 20] width 45 height 41
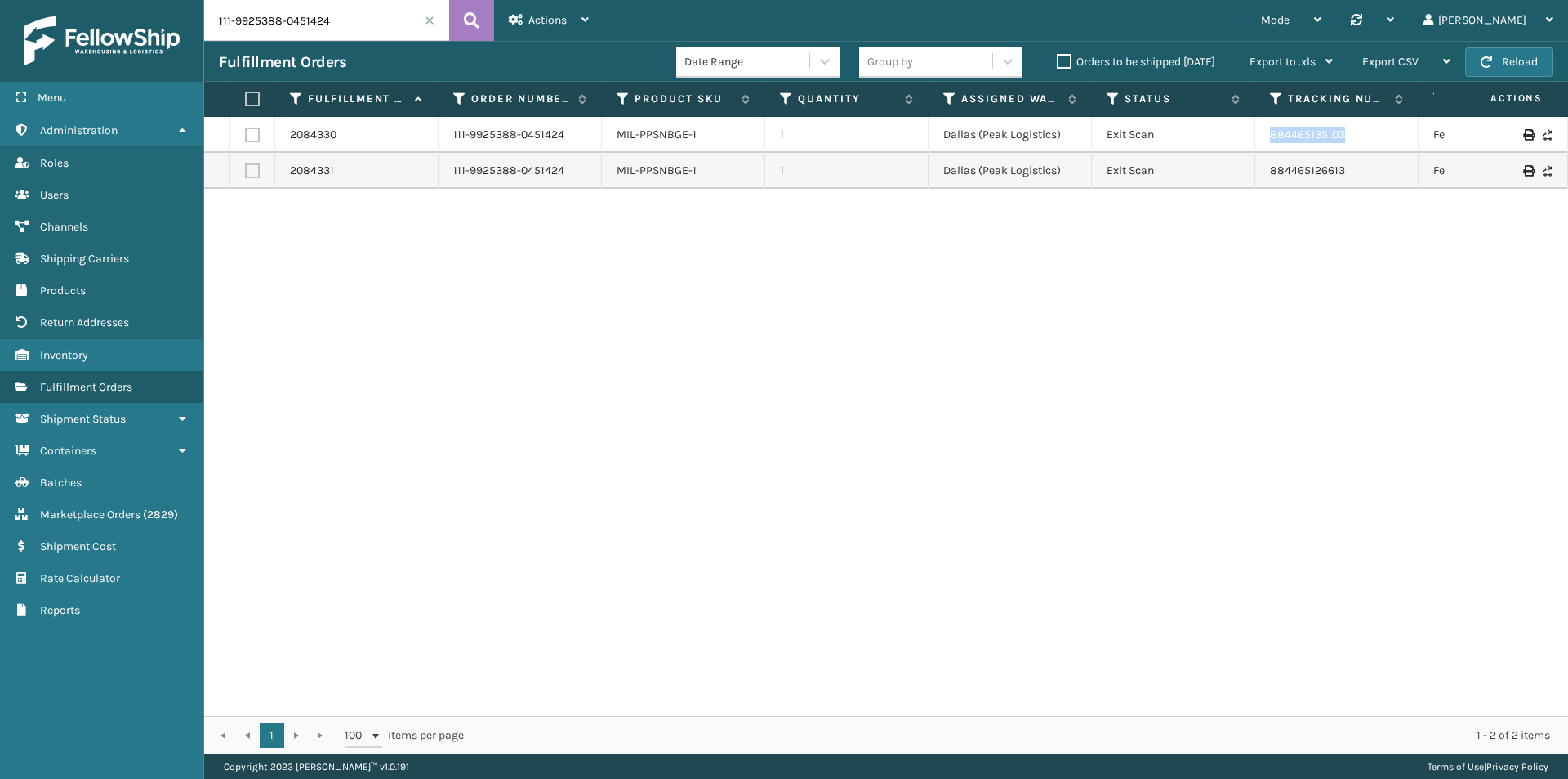
drag, startPoint x: 1362, startPoint y: 143, endPoint x: 1251, endPoint y: 142, distance: 111.0
click at [1251, 142] on tr "2084330 111-9925388-0451424 MIL-PPSNBGE-1 1 Dallas (Peak Logistics) Exit Scan 8…" at bounding box center [1118, 134] width 1828 height 36
drag, startPoint x: 1373, startPoint y: 178, endPoint x: 1219, endPoint y: 180, distance: 154.0
click at [1219, 180] on tr "2084331 111-9925388-0451424 MIL-PPSNBGE-1 1 Dallas (Peak Logistics) Exit Scan 8…" at bounding box center [1118, 170] width 1828 height 36
click at [323, 17] on input "111-9925388-0451424" at bounding box center [326, 20] width 245 height 41
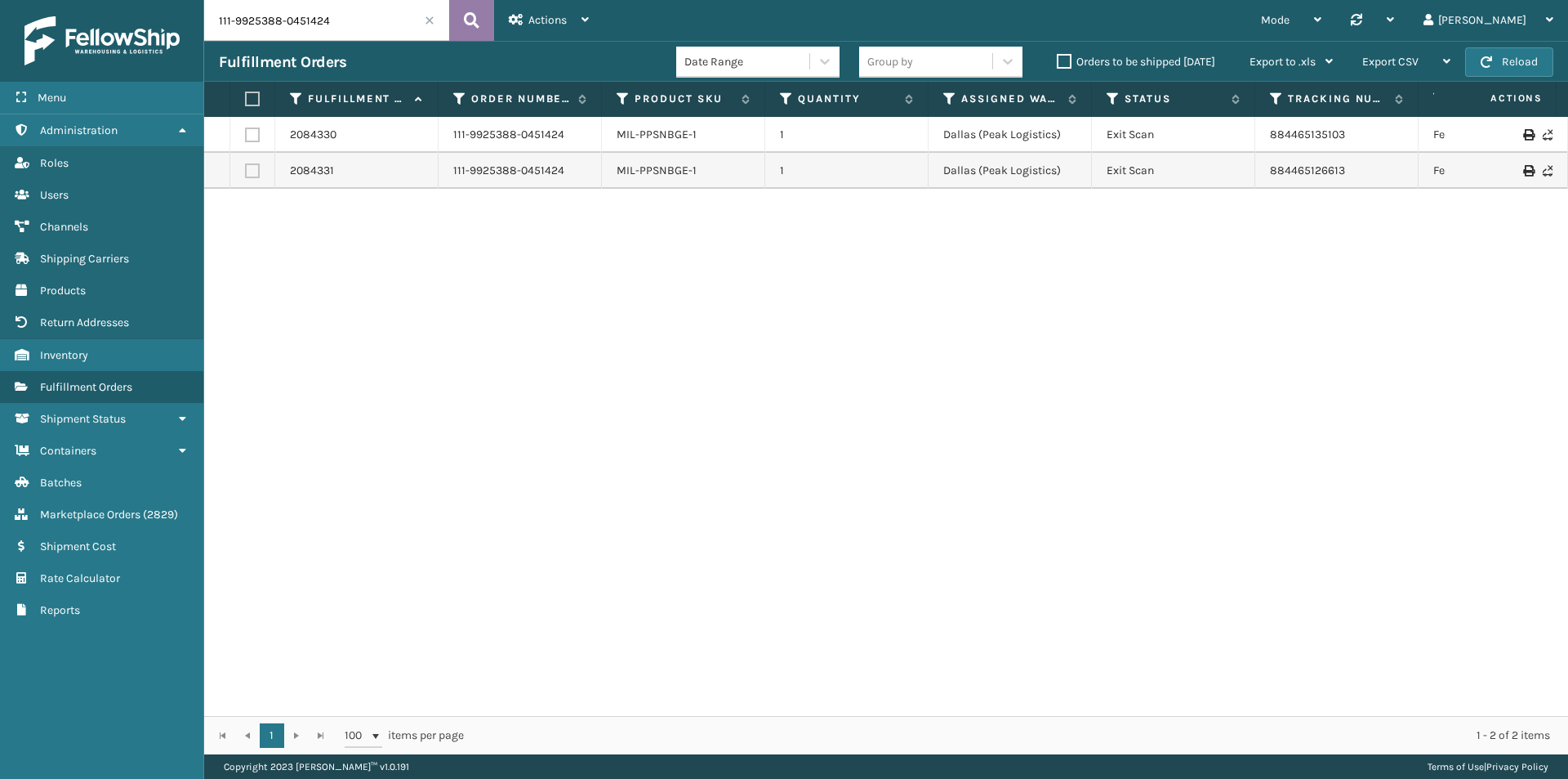
paste input "2-0337590-7956232"
type input "112-0337590-7956232"
click at [467, 17] on icon at bounding box center [471, 20] width 16 height 25
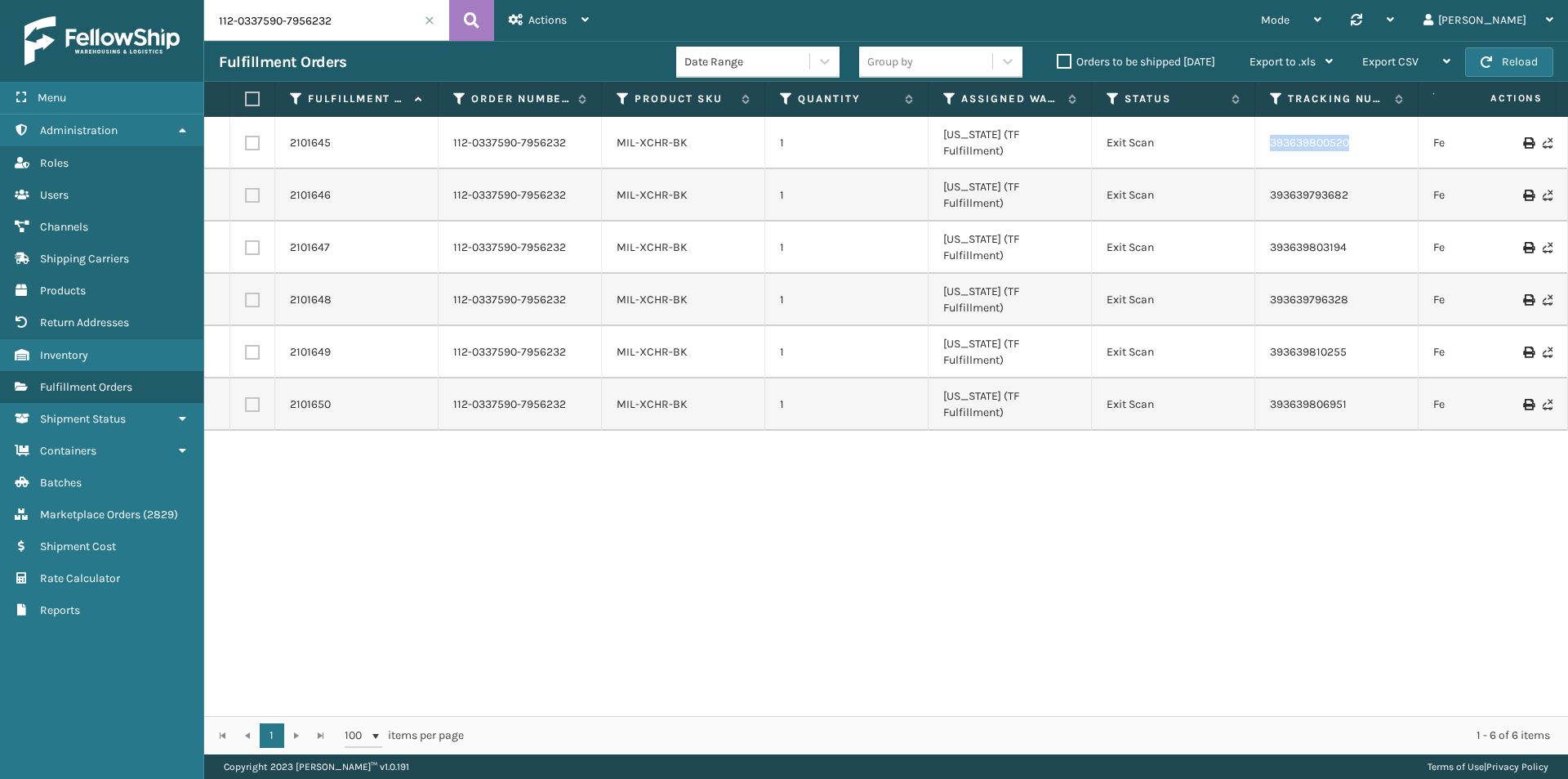
drag, startPoint x: 1369, startPoint y: 144, endPoint x: 1262, endPoint y: 143, distance: 107.0
click at [1262, 143] on td "393639800520" at bounding box center [1337, 143] width 164 height 52
drag, startPoint x: 1292, startPoint y: 176, endPoint x: 1245, endPoint y: 176, distance: 47.0
click at [1245, 176] on tr "2101646 112-0337590-7956232 MIL-XCHR-BK 1 Indiana (TF Fulfillment) Exit Scan 39…" at bounding box center [1118, 195] width 1828 height 52
click at [308, 23] on input "112-0337590-7956232" at bounding box center [326, 20] width 245 height 41
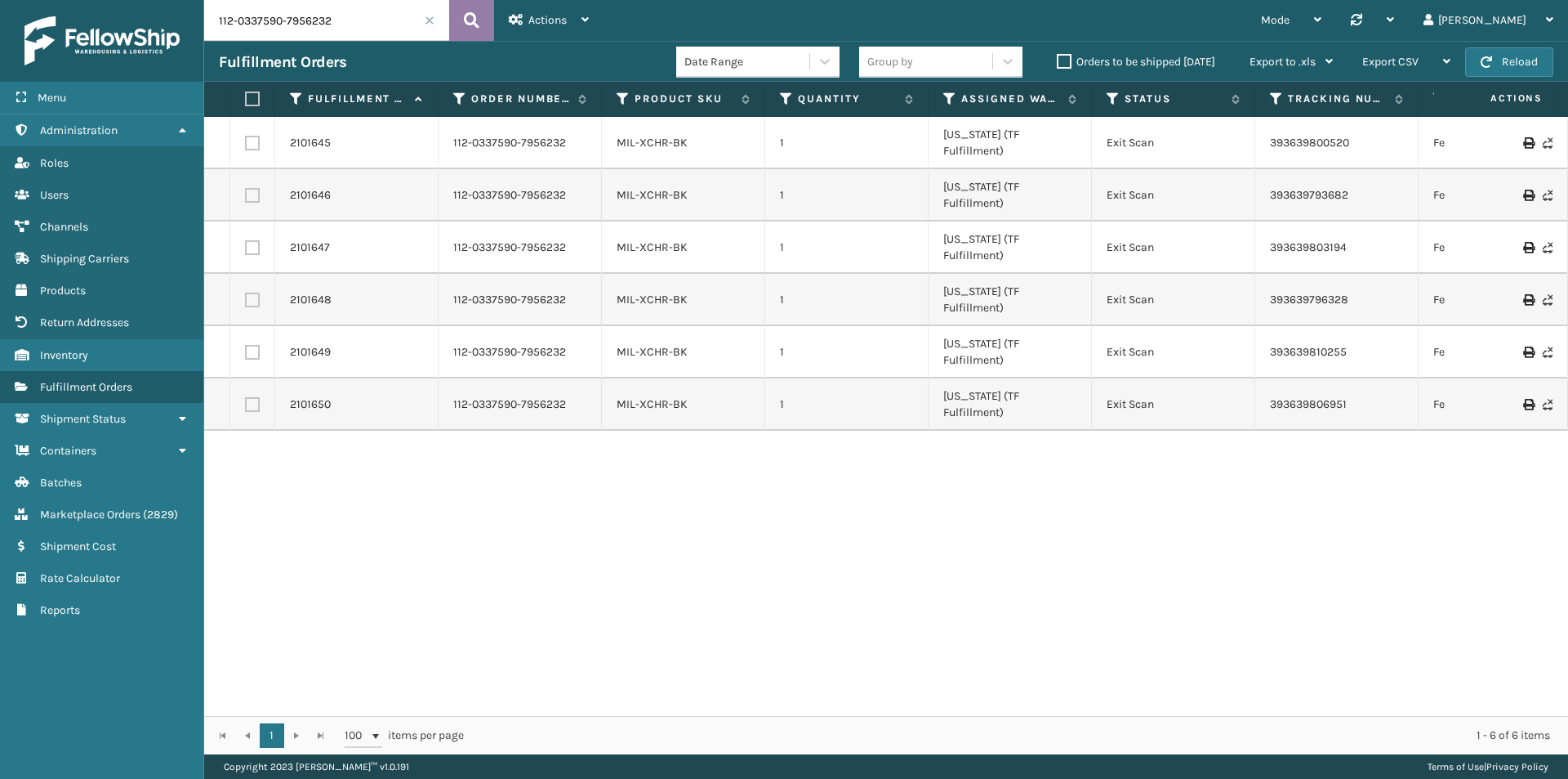
paste input "4-9250946-8860207"
click at [464, 18] on icon at bounding box center [471, 20] width 16 height 25
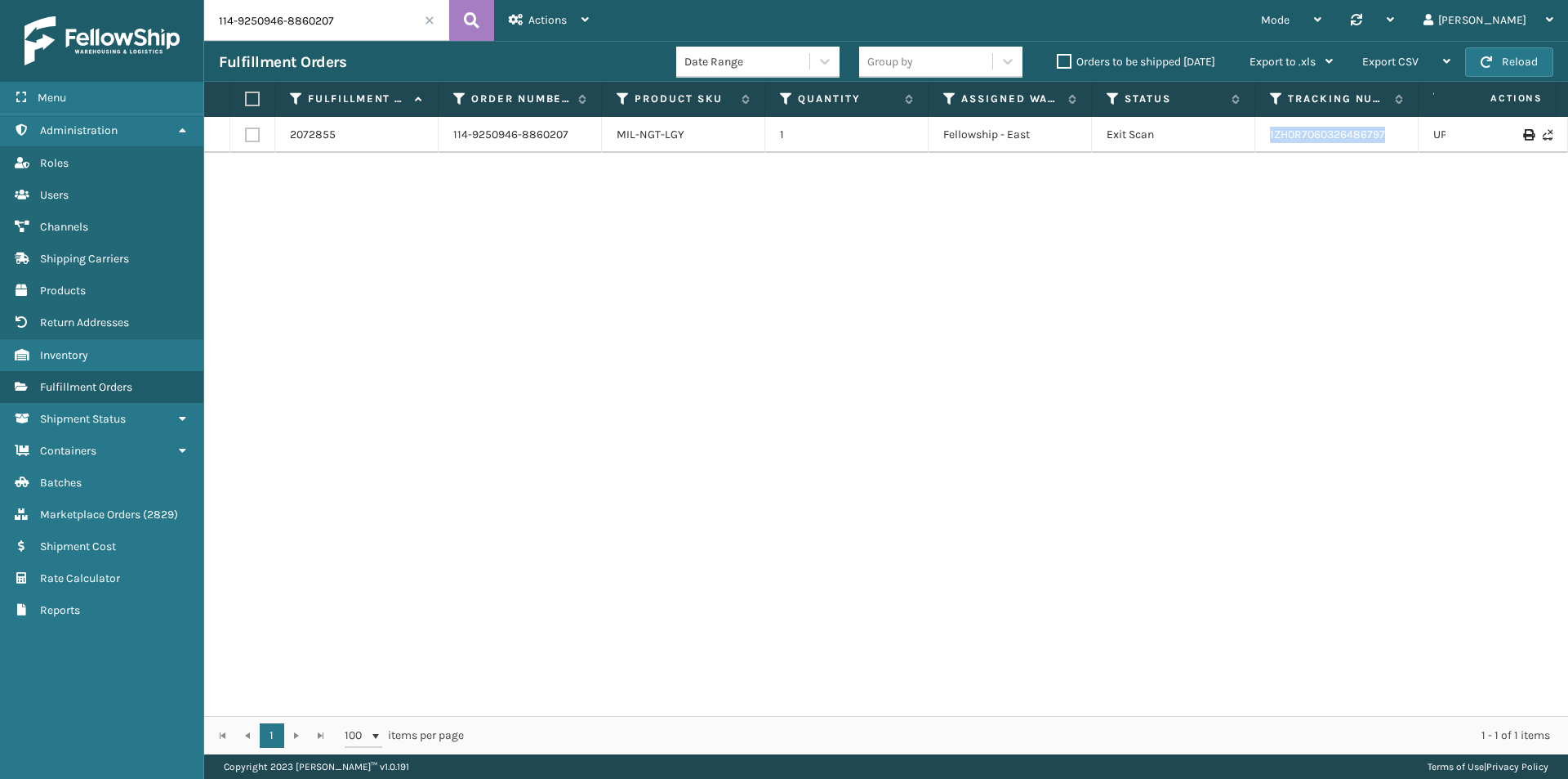
drag, startPoint x: 1412, startPoint y: 145, endPoint x: 1222, endPoint y: 144, distance: 190.0
click at [1222, 144] on tr "2072855 114-9250946-8860207 MIL-NGT-LGY 1 Fellowship - East Exit Scan 1ZH0R7060…" at bounding box center [1118, 134] width 1828 height 36
click at [328, 19] on input "114-9250946-8860207" at bounding box center [326, 20] width 245 height 41
paste input "3-1255593-1901812"
click at [466, 25] on icon at bounding box center [471, 20] width 16 height 25
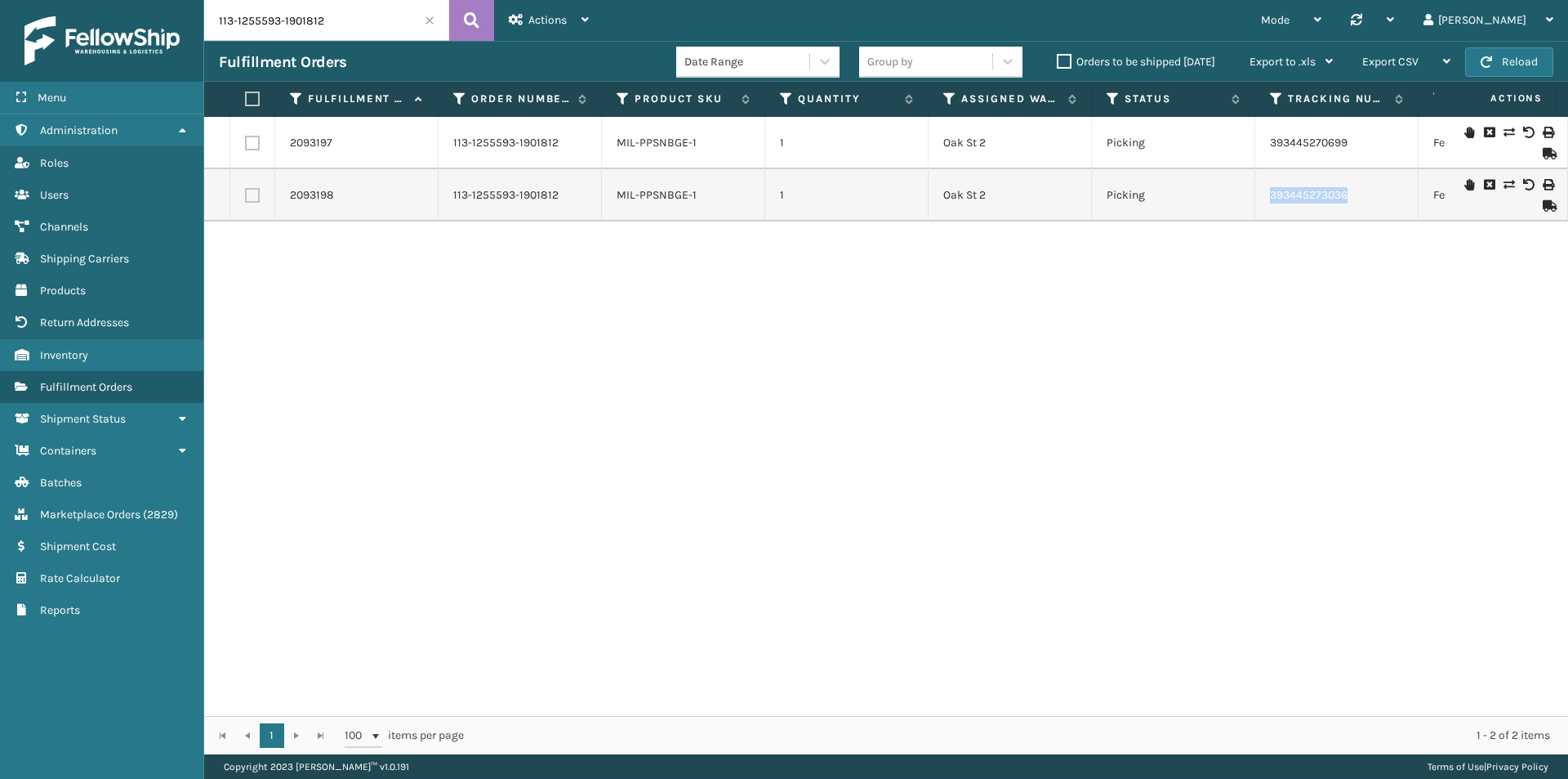
drag, startPoint x: 1291, startPoint y: 208, endPoint x: 1232, endPoint y: 208, distance: 59.0
click at [1232, 208] on tr "2093198 113-1255593-1901812 MIL-PPSNBGE-1 1 Oak St 2 Picking 393445273036 FedEx…" at bounding box center [1118, 195] width 1828 height 52
drag, startPoint x: 1372, startPoint y: 134, endPoint x: 1251, endPoint y: 151, distance: 122.2
click at [1251, 151] on tr "2093197 113-1255593-1901812 MIL-PPSNBGE-1 1 Oak St 2 Picking 393445270699 FedEx…" at bounding box center [1118, 143] width 1828 height 52
click at [343, 27] on input "113-1255593-1901812" at bounding box center [326, 20] width 245 height 41
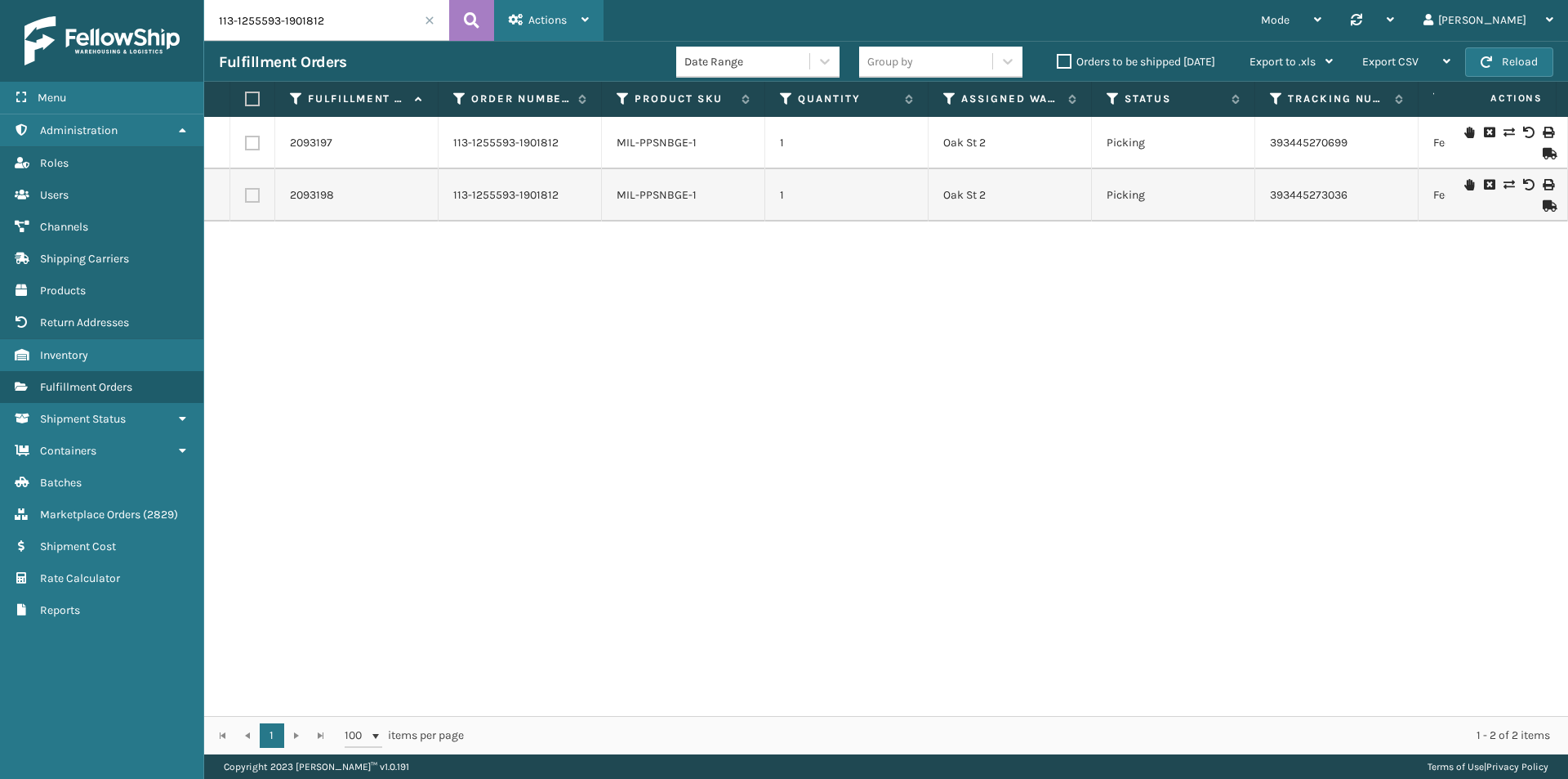
paste input "4312477-8773841"
type input "113-4312477-8773841"
click at [479, 20] on icon at bounding box center [471, 20] width 16 height 25
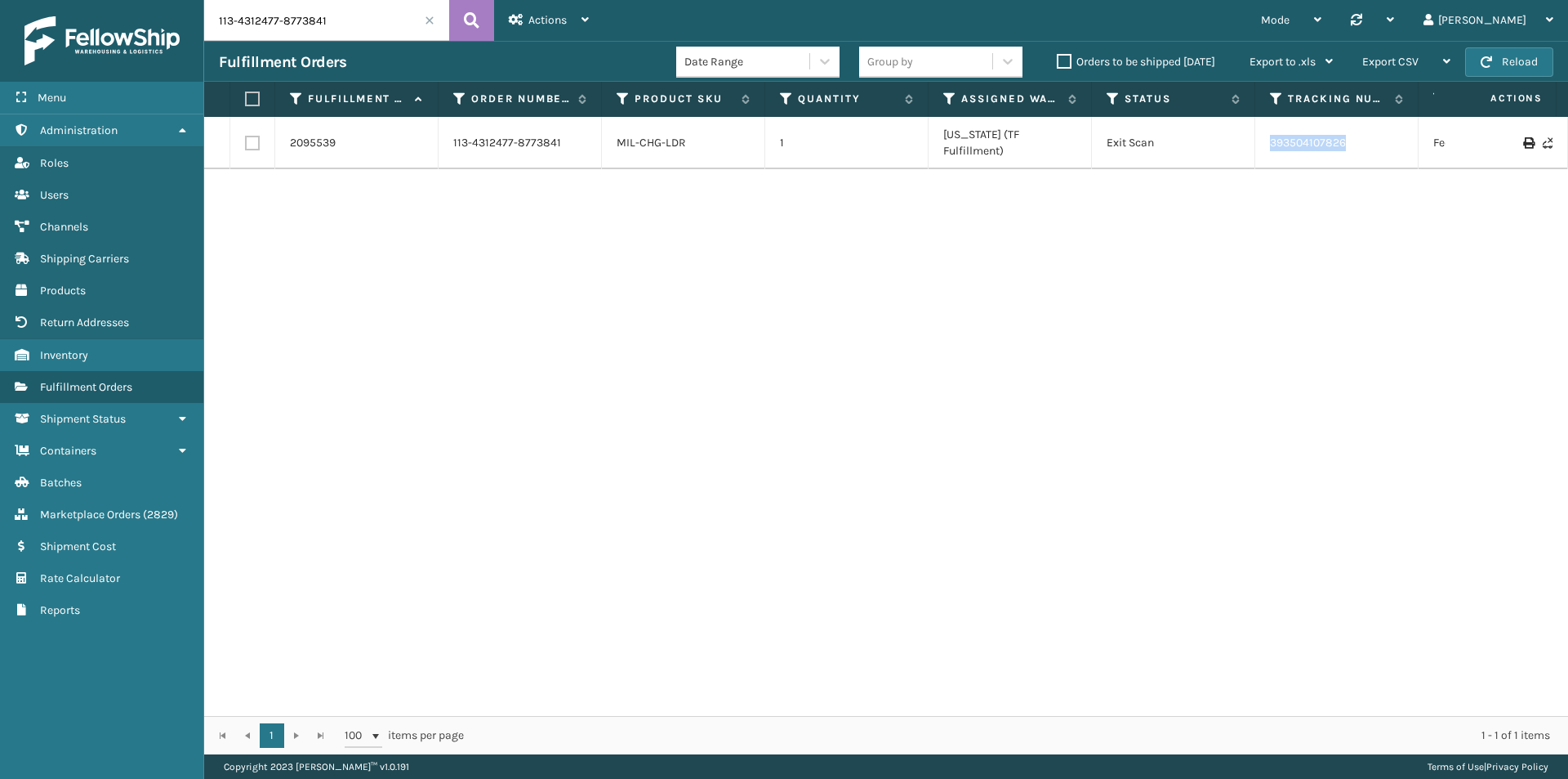
drag, startPoint x: 1377, startPoint y: 141, endPoint x: 1251, endPoint y: 136, distance: 126.1
click at [1251, 136] on tr "2095539 113-4312477-8773841 MIL-CHG-LDR 1 Indiana (TF Fulfillment) Exit Scan 39…" at bounding box center [1118, 143] width 1828 height 52
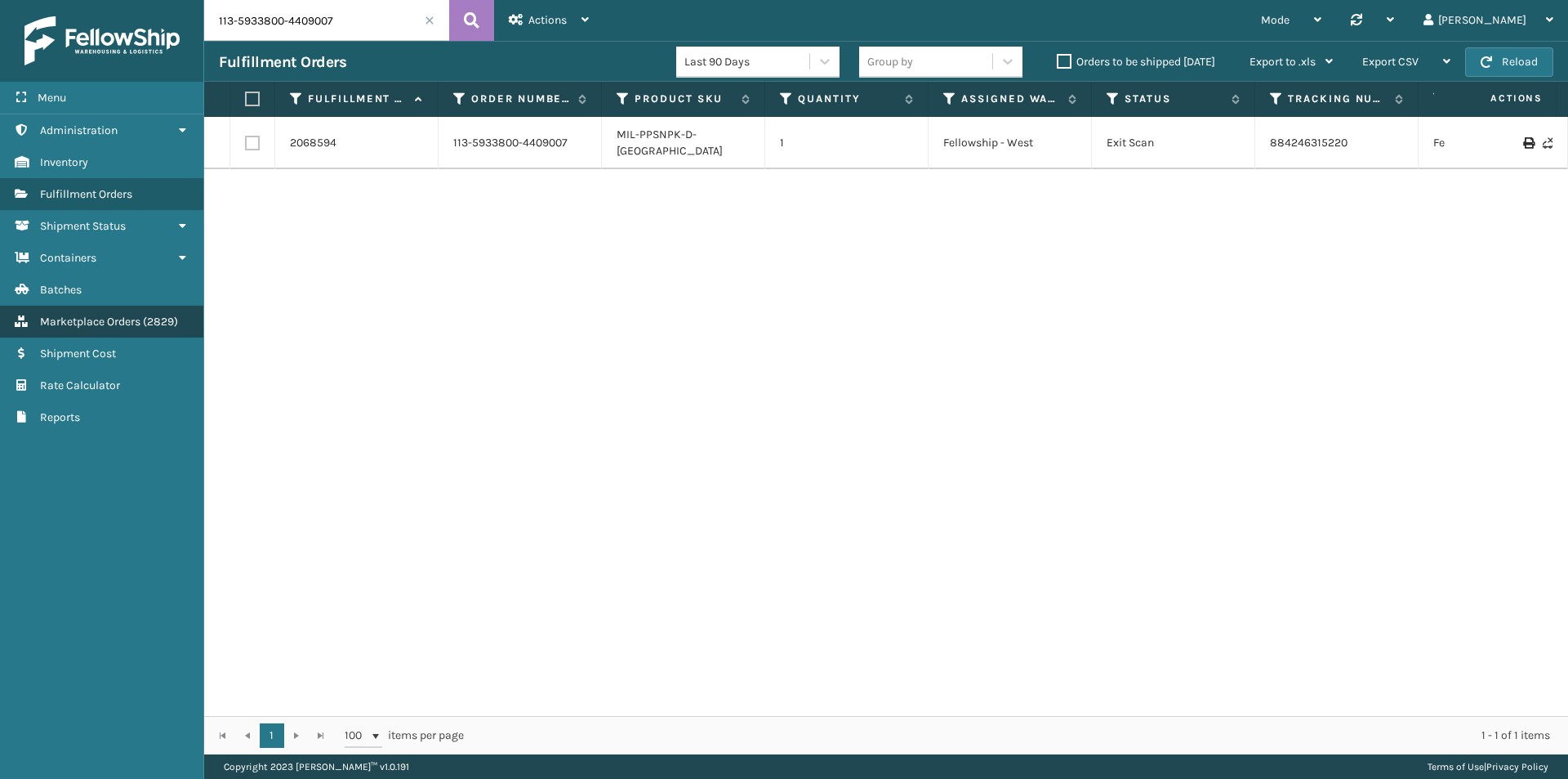
click at [150, 325] on span "( 2829 )" at bounding box center [160, 321] width 35 height 14
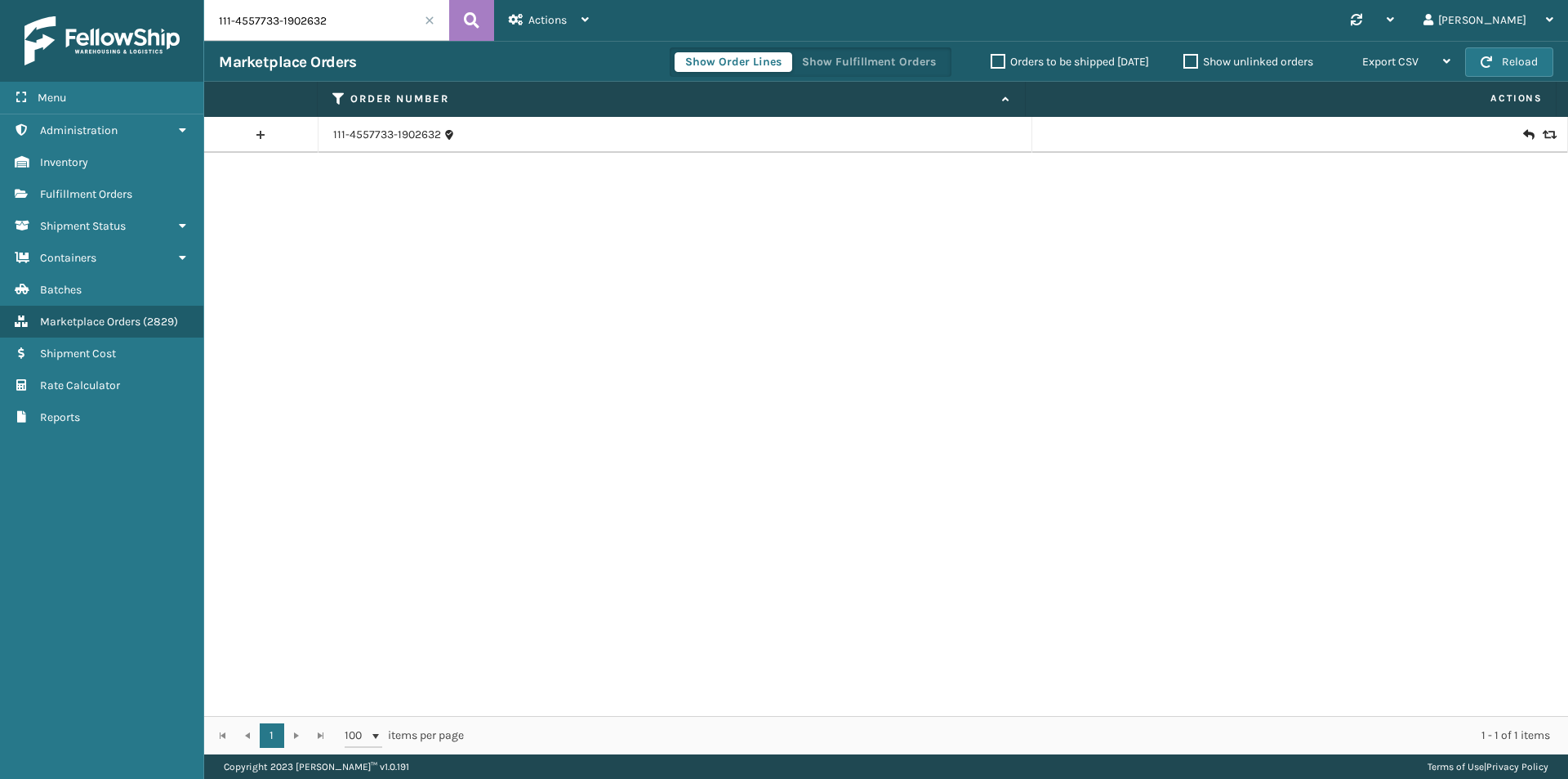
click at [334, 27] on input "111-4557733-1902632" at bounding box center [326, 20] width 245 height 41
paste input "2888167-1892234"
type input "111-2888167-1892234"
click at [465, 14] on icon at bounding box center [471, 20] width 16 height 25
click at [413, 135] on link "111-2888167-1892234" at bounding box center [388, 135] width 110 height 16
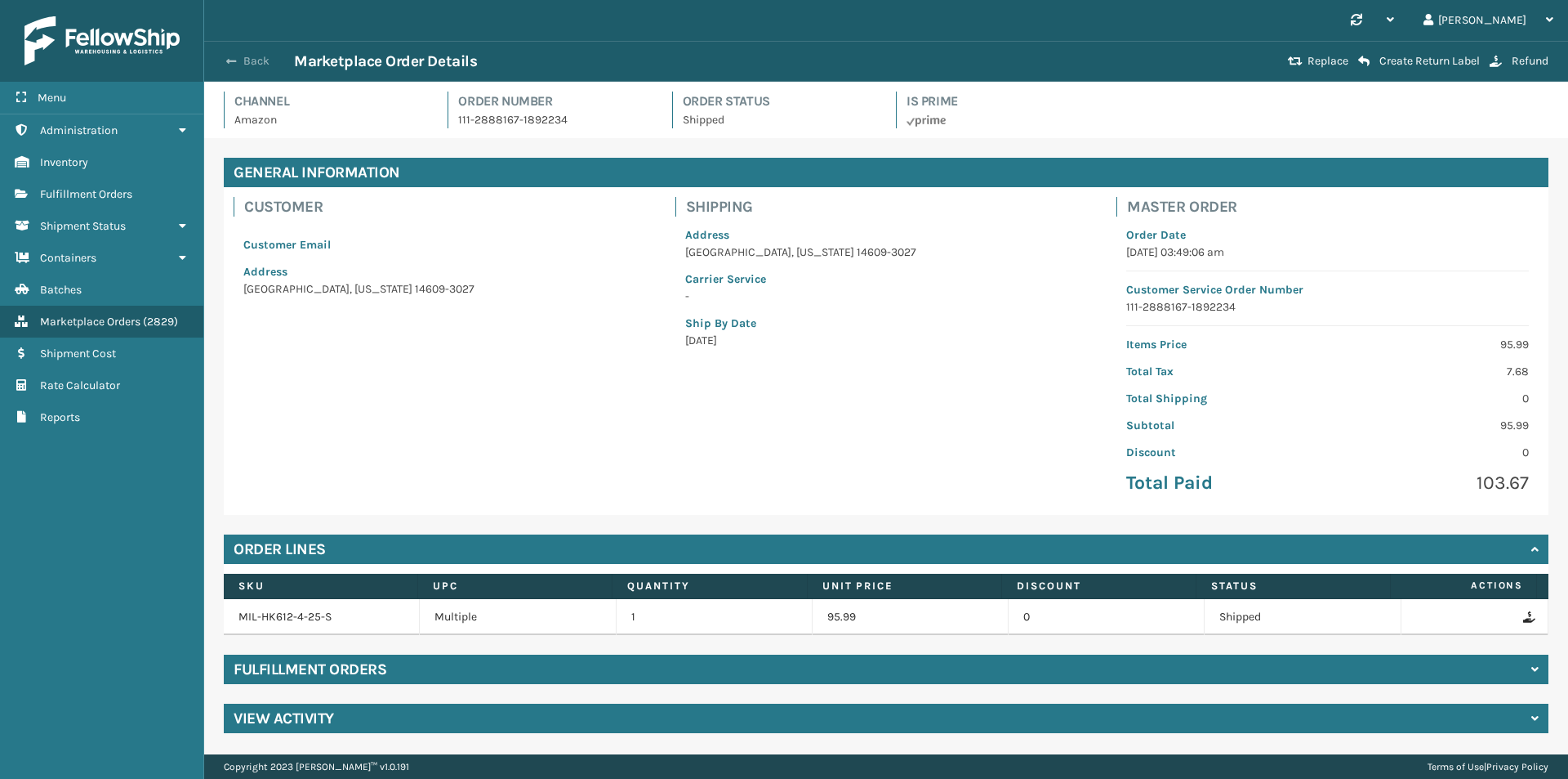
click at [242, 65] on button "Back" at bounding box center [257, 61] width 75 height 15
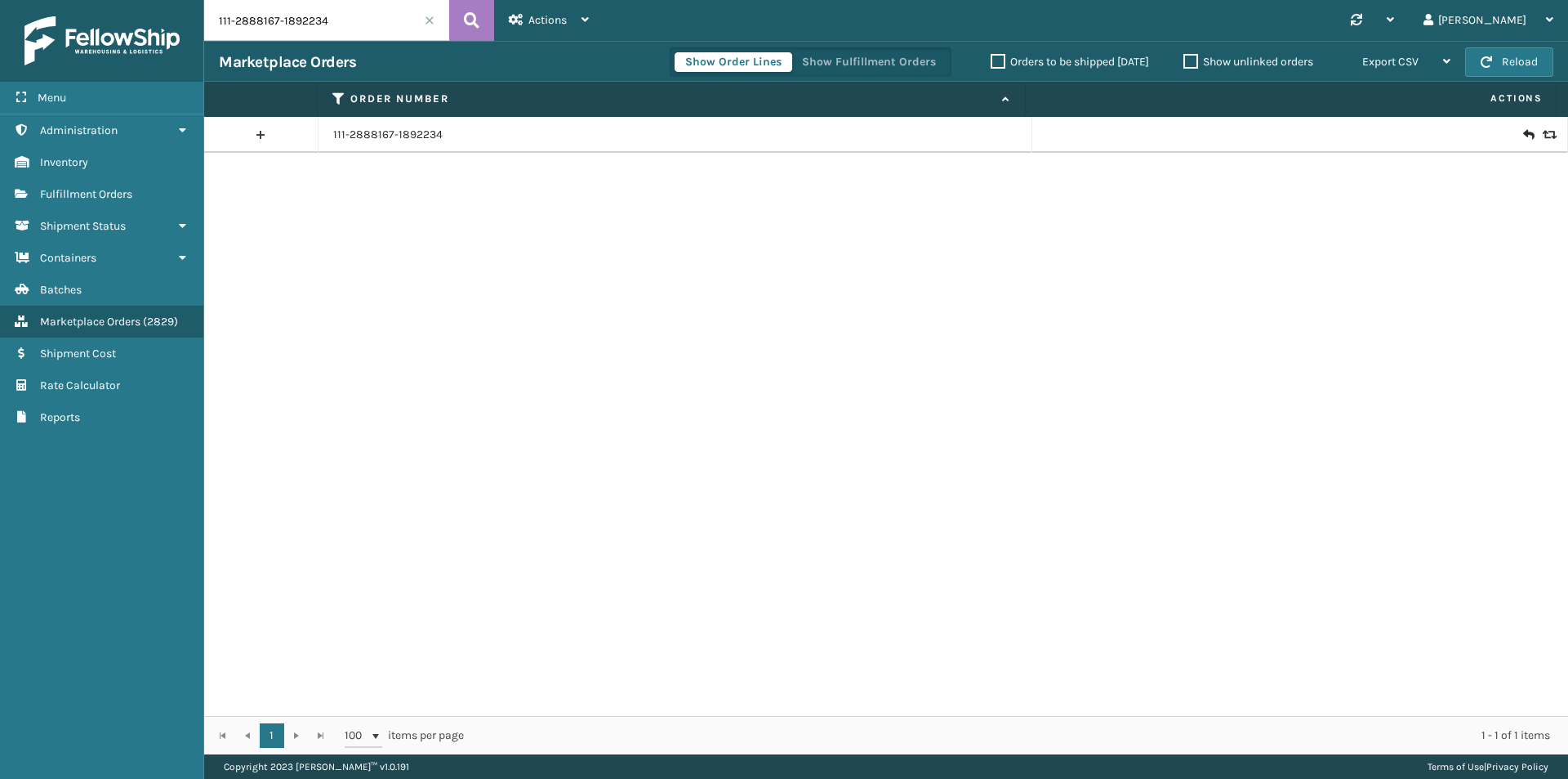
click at [377, 27] on input "111-2888167-1892234" at bounding box center [326, 20] width 245 height 41
paste input "4-9743918-8425022"
type input "114-9743918-8425022"
click at [471, 12] on icon at bounding box center [471, 20] width 16 height 25
click at [1523, 136] on icon at bounding box center [1528, 135] width 10 height 16
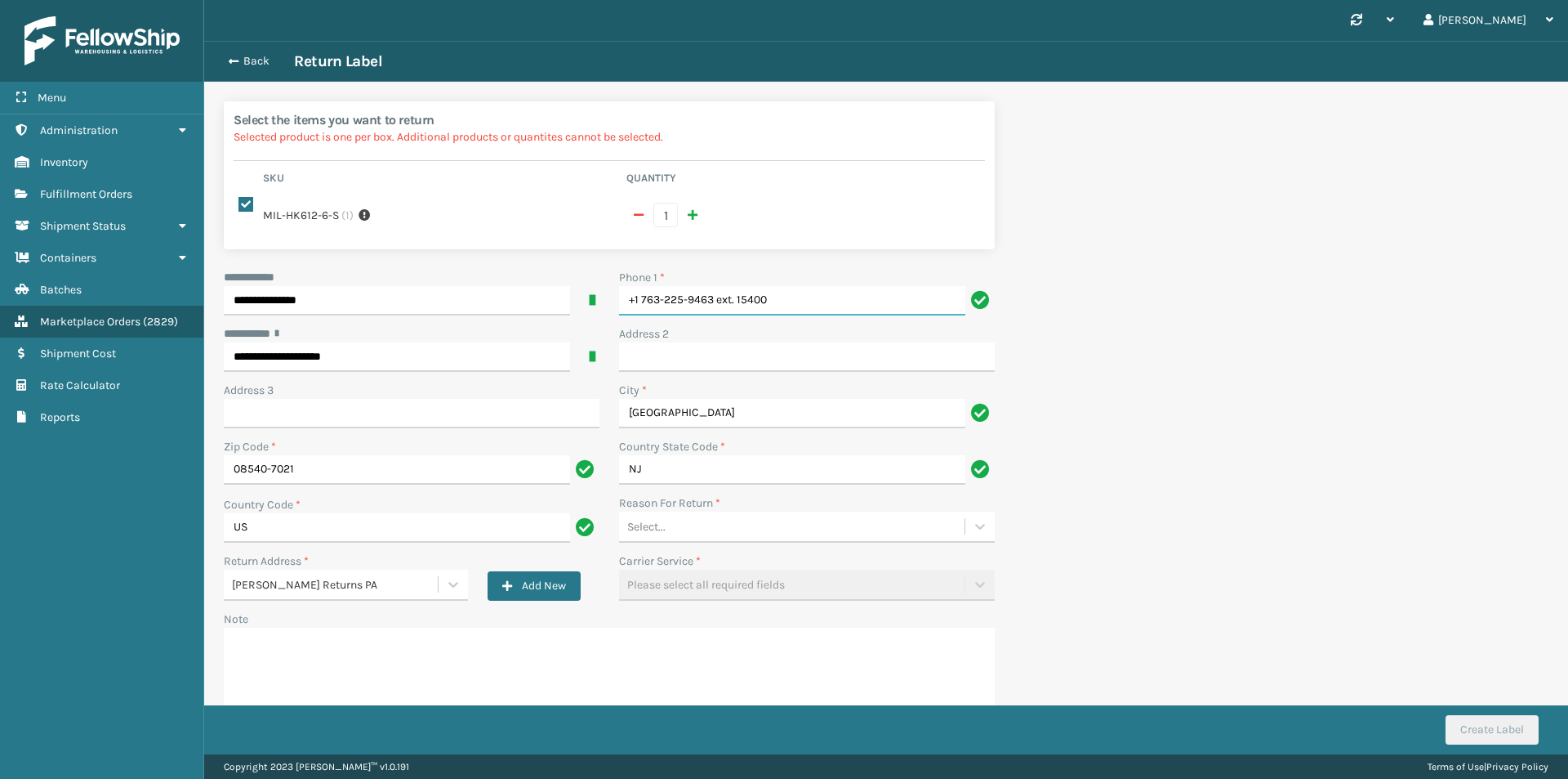
click at [803, 286] on input "+1 763-225-9463 ext. 15400" at bounding box center [792, 301] width 346 height 29
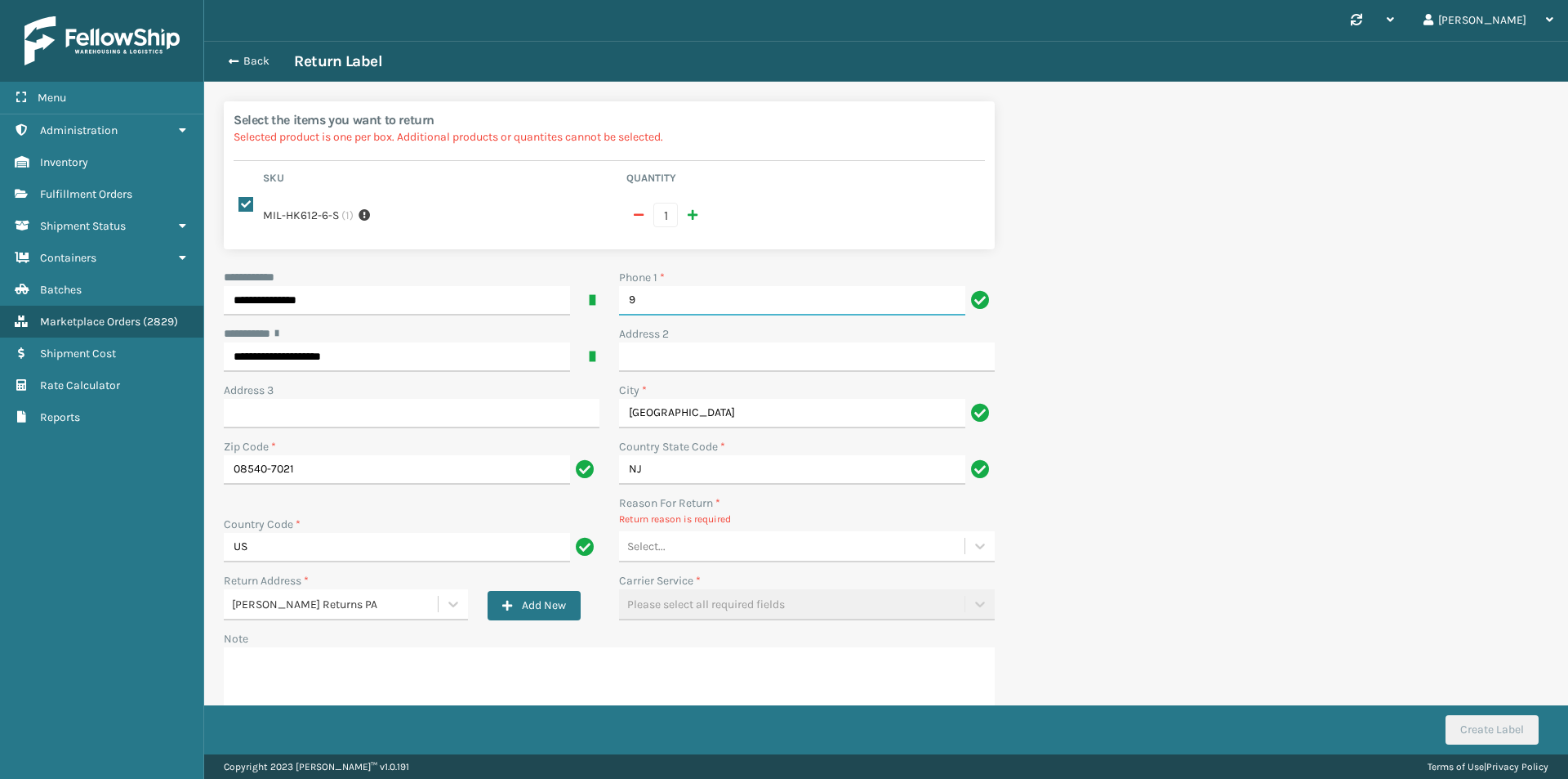
type input "9999999999"
click at [705, 531] on div "Select..." at bounding box center [807, 547] width 376 height 31
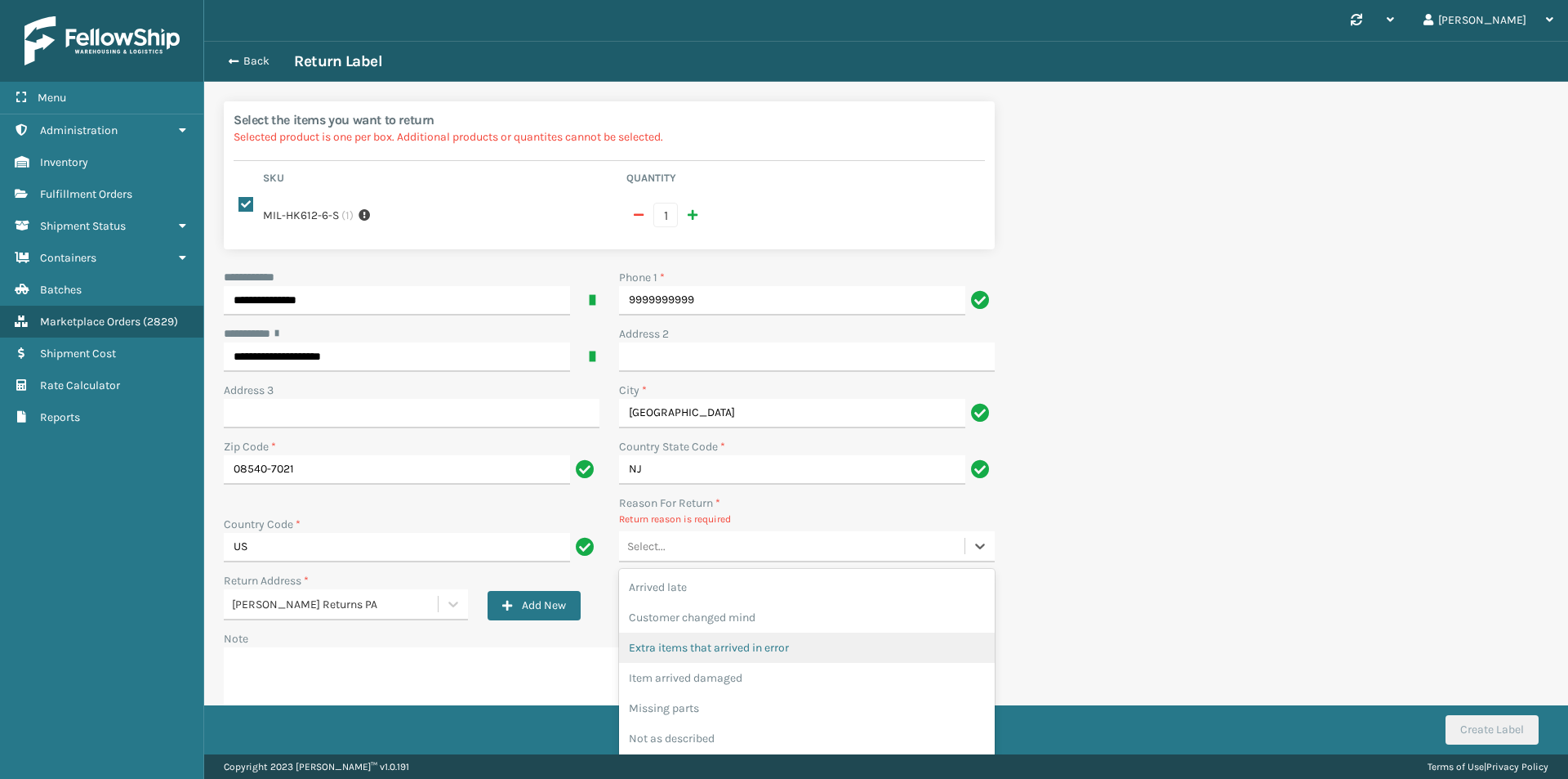
click at [736, 633] on div "Extra items that arrived in error" at bounding box center [807, 647] width 376 height 30
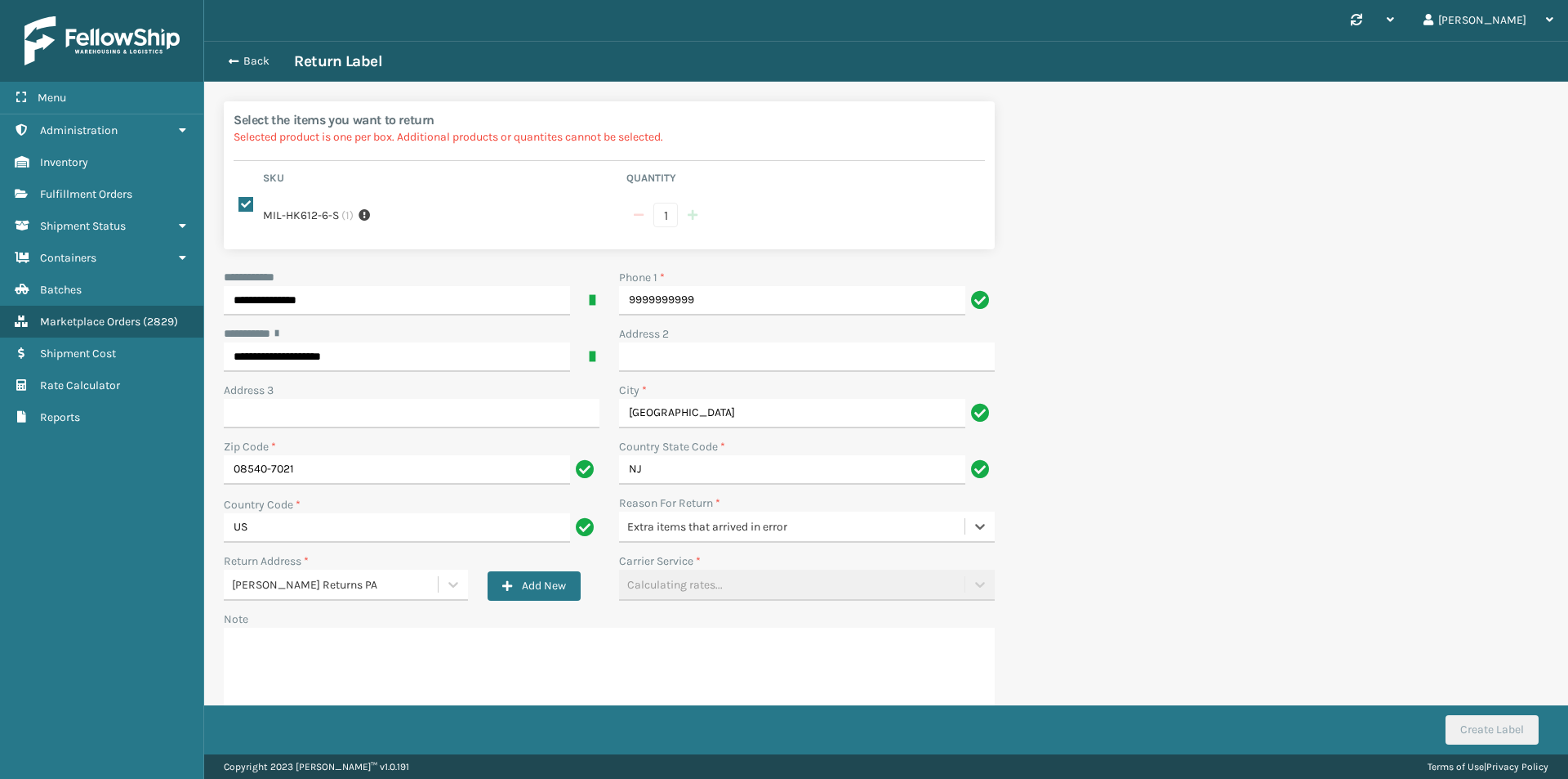
click at [767, 518] on div "Extra items that arrived in error" at bounding box center [797, 527] width 339 height 17
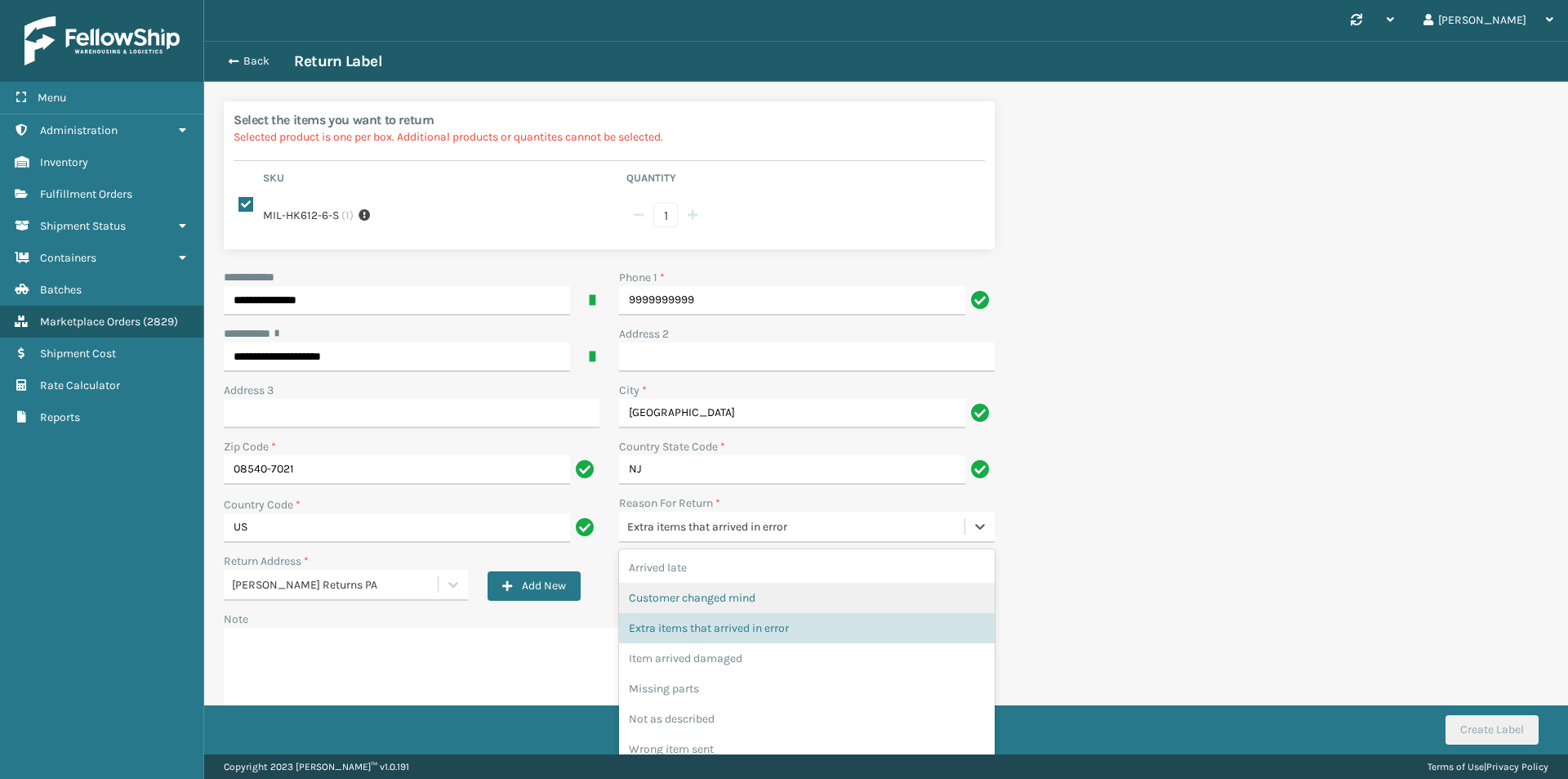
click at [730, 588] on div "Customer changed mind" at bounding box center [807, 597] width 376 height 30
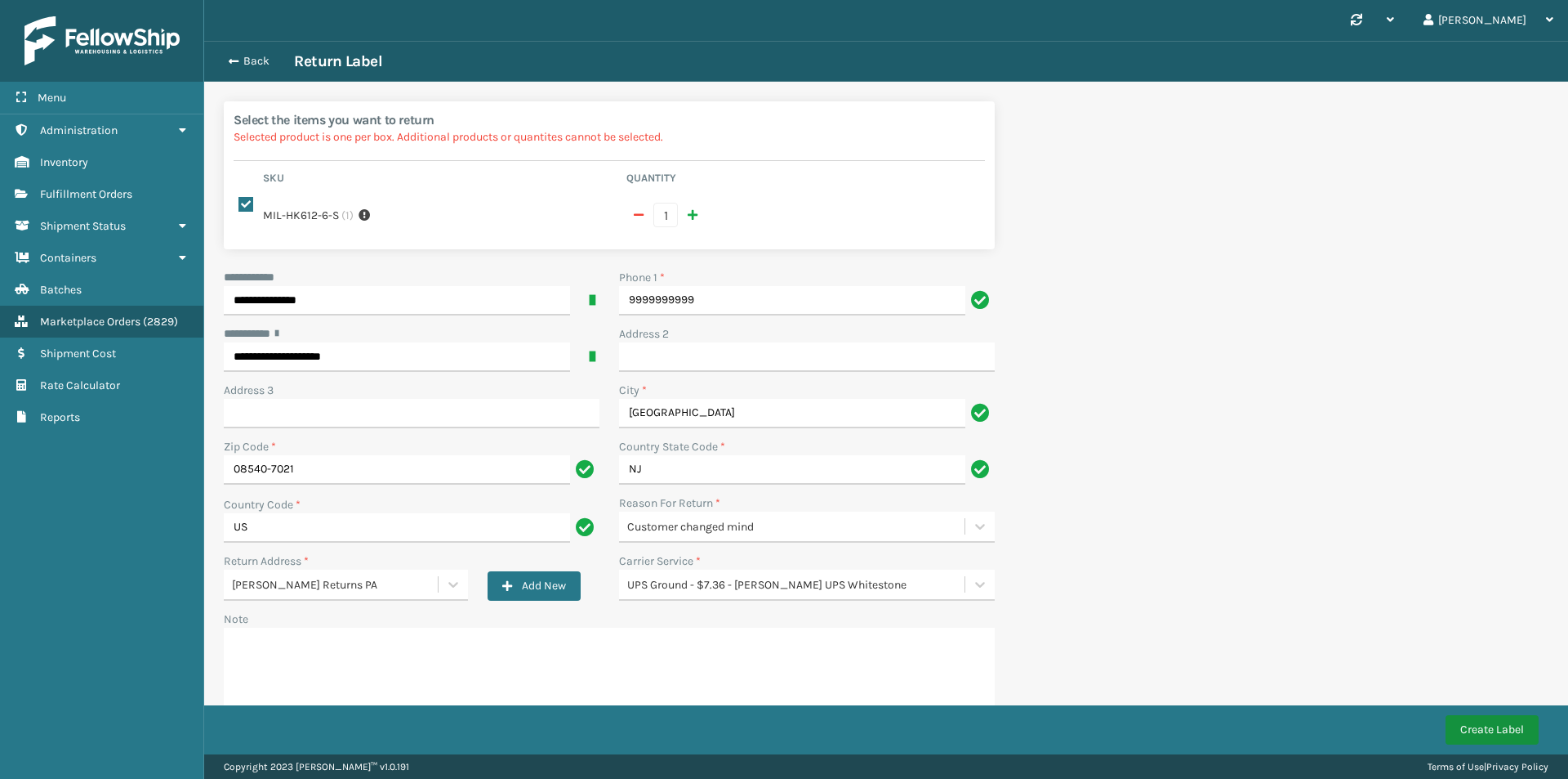
click at [1507, 738] on button "Create Label" at bounding box center [1492, 730] width 93 height 29
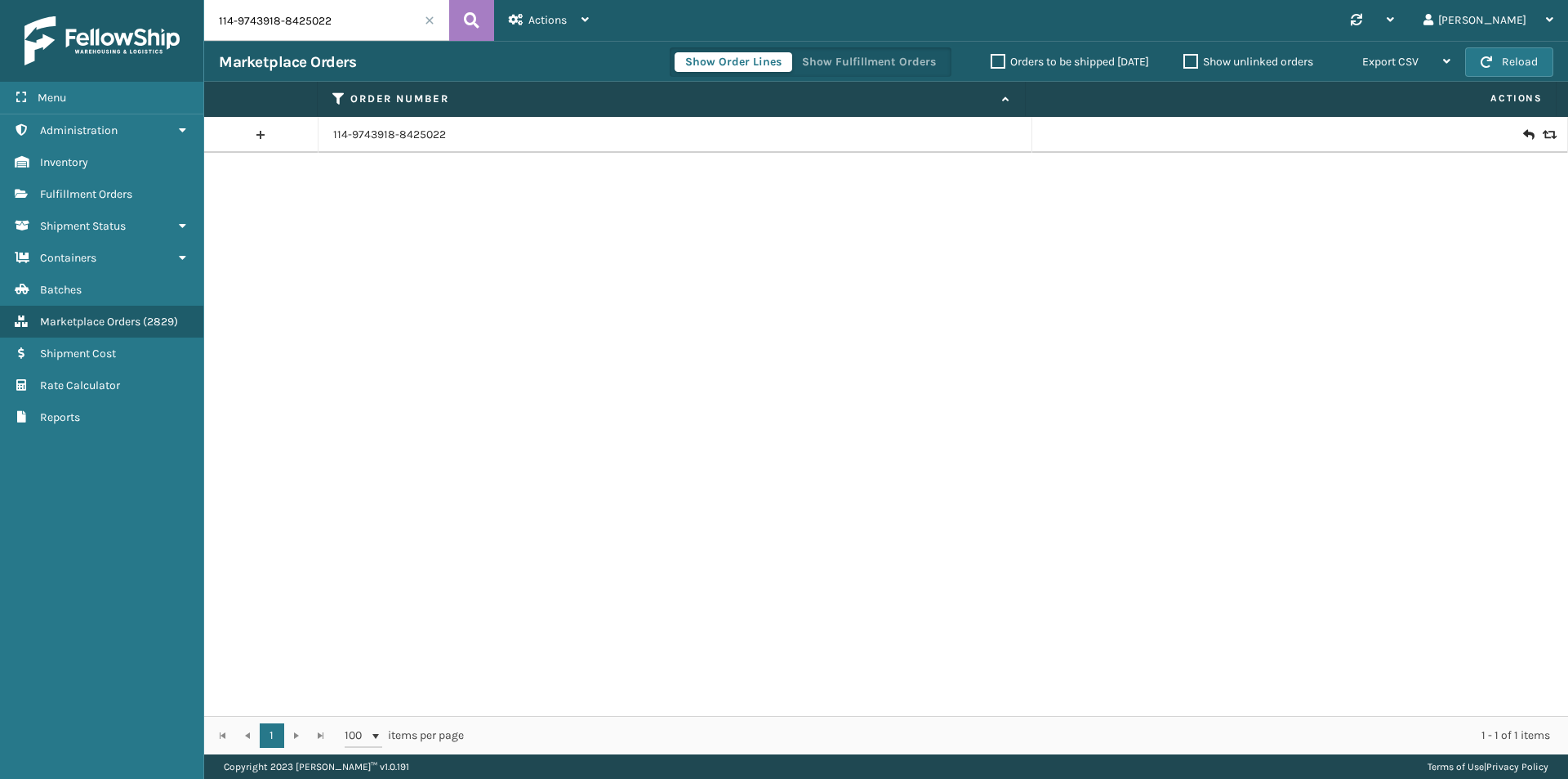
click at [350, 13] on input "114-9743918-8425022" at bounding box center [326, 20] width 245 height 41
paste input "2-8723788-675221"
type input "112-8723788-6752212"
click at [461, 17] on button at bounding box center [471, 20] width 45 height 41
click at [1523, 142] on icon at bounding box center [1528, 135] width 10 height 16
